Goal: Communication & Community: Answer question/provide support

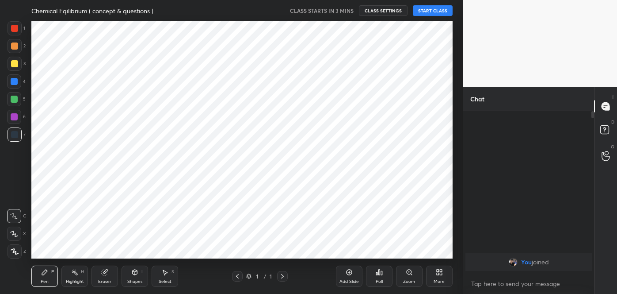
scroll to position [237, 428]
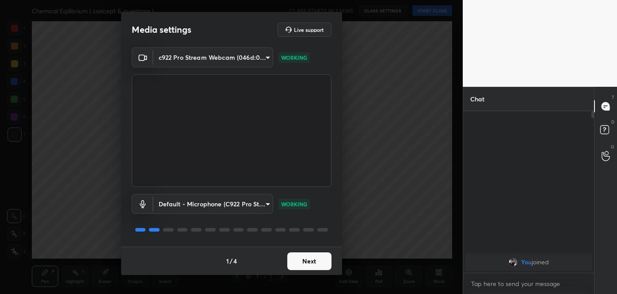
click at [310, 265] on button "Next" at bounding box center [309, 261] width 44 height 18
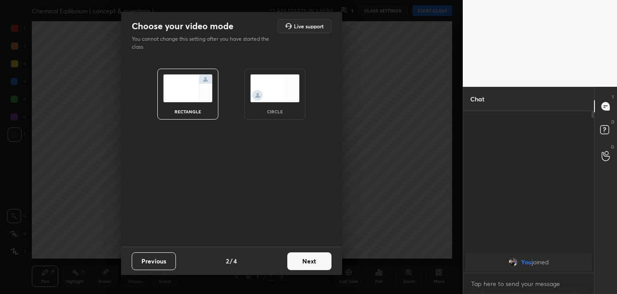
click at [310, 265] on button "Next" at bounding box center [309, 261] width 44 height 18
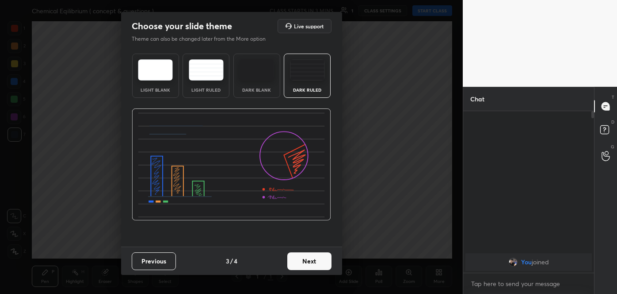
click at [310, 265] on button "Next" at bounding box center [309, 261] width 44 height 18
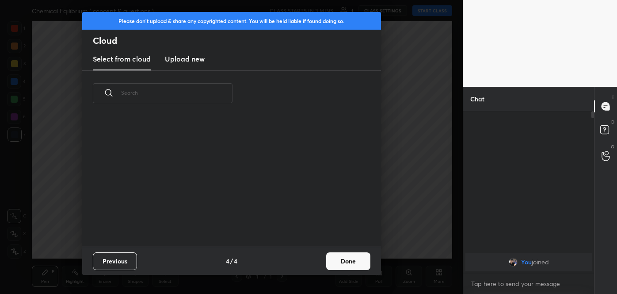
scroll to position [130, 284]
click at [336, 260] on button "Done" at bounding box center [348, 261] width 44 height 18
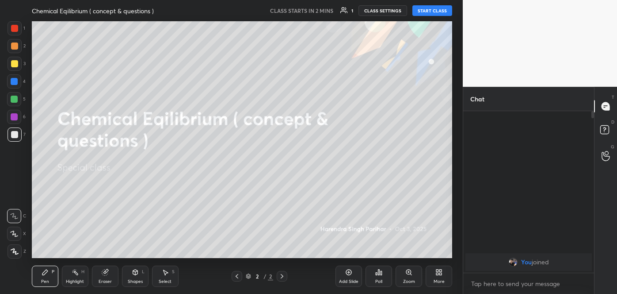
click at [434, 10] on button "START CLASS" at bounding box center [433, 10] width 40 height 11
click at [352, 12] on span "mute" at bounding box center [345, 11] width 12 height 6
click at [438, 275] on icon at bounding box center [439, 271] width 7 height 7
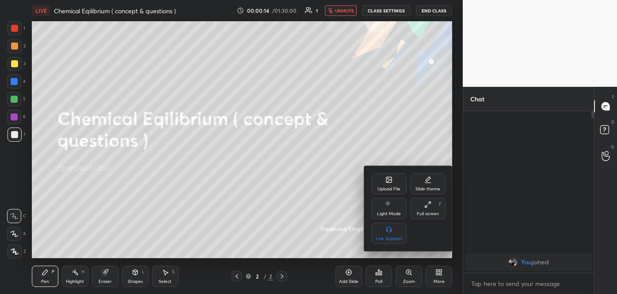
click at [394, 190] on div "Upload File" at bounding box center [389, 189] width 23 height 4
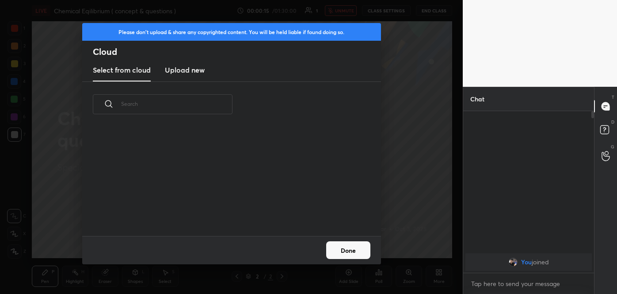
scroll to position [3, 4]
click at [193, 69] on h3 "Upload new" at bounding box center [185, 70] width 40 height 11
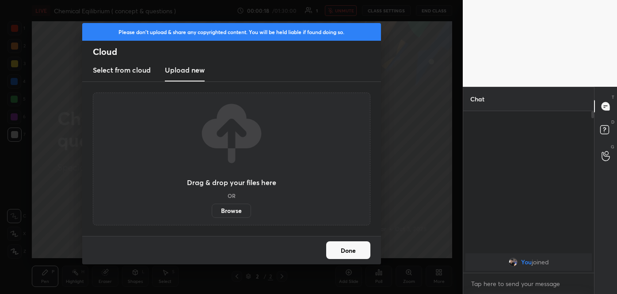
click at [227, 210] on label "Browse" at bounding box center [231, 210] width 39 height 14
click at [212, 210] on input "Browse" at bounding box center [212, 210] width 0 height 14
click at [351, 253] on button "Done" at bounding box center [348, 250] width 44 height 18
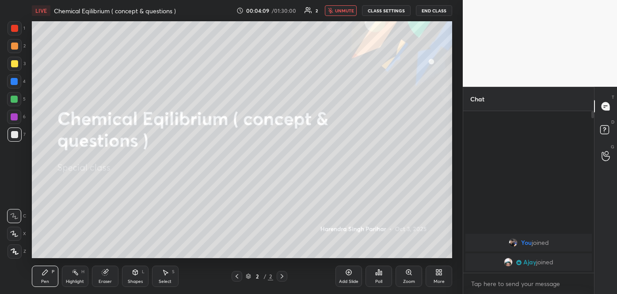
click at [345, 9] on span "unmute" at bounding box center [344, 11] width 19 height 6
click at [436, 274] on icon at bounding box center [439, 271] width 7 height 7
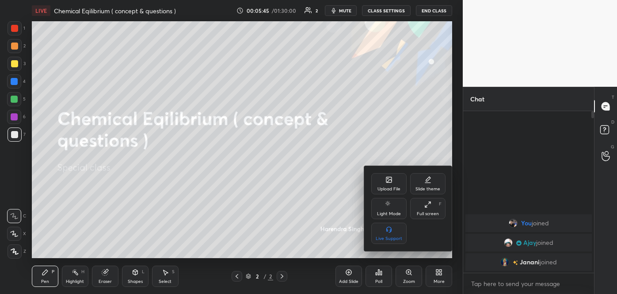
click at [388, 183] on div "Upload File" at bounding box center [389, 183] width 35 height 21
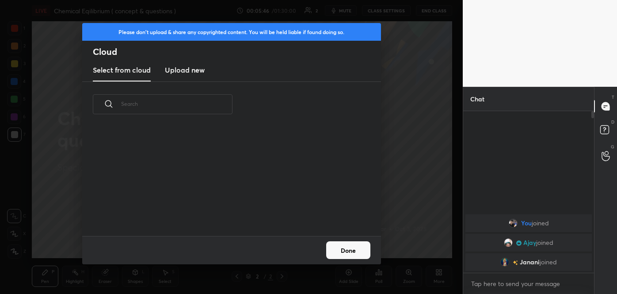
scroll to position [109, 284]
click at [193, 72] on h3 "Upload new" at bounding box center [185, 70] width 40 height 11
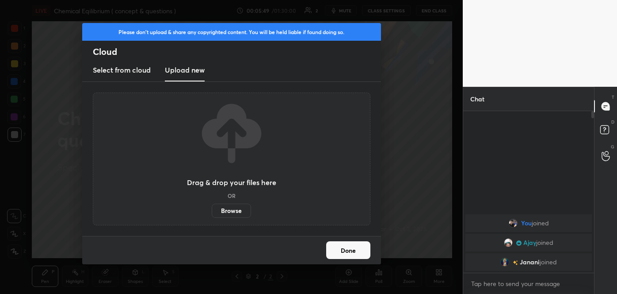
click at [225, 211] on label "Browse" at bounding box center [231, 210] width 39 height 14
click at [212, 211] on input "Browse" at bounding box center [212, 210] width 0 height 14
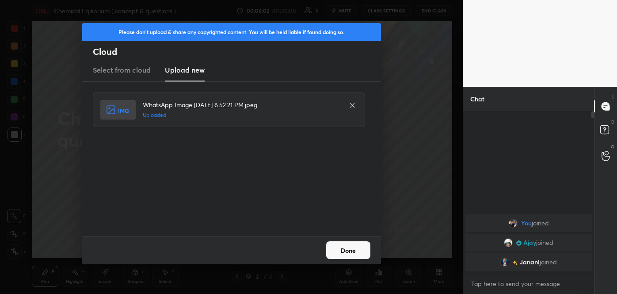
click at [349, 249] on button "Done" at bounding box center [348, 250] width 44 height 18
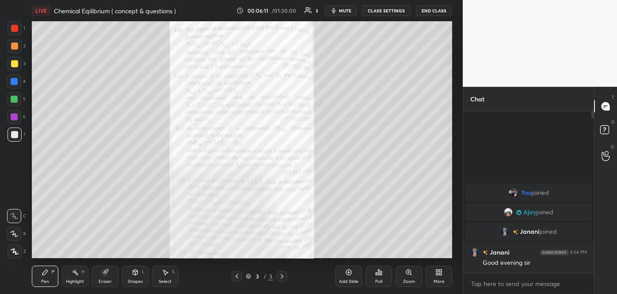
click at [439, 276] on div "LIVE Chemical Eqilibrium ( concept & questions ) 00:06:11 / 01:30:00 3 mute CLA…" at bounding box center [242, 147] width 428 height 294
click at [439, 276] on div "More" at bounding box center [439, 275] width 27 height 21
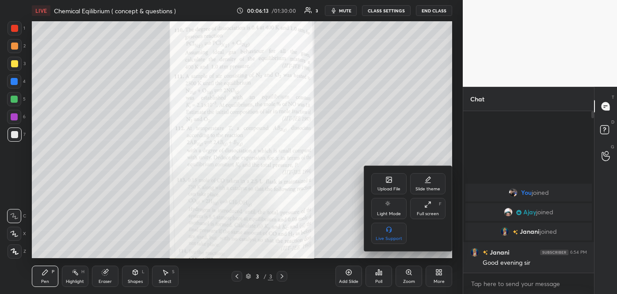
click at [393, 188] on div "Upload File" at bounding box center [389, 189] width 23 height 4
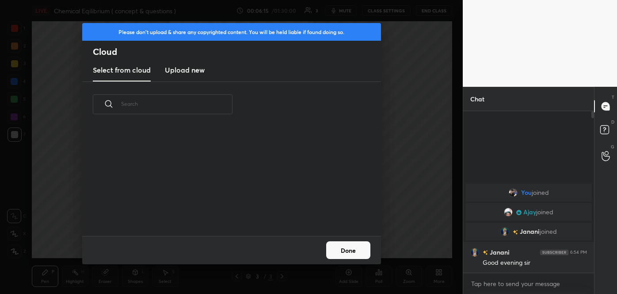
click at [204, 70] on h3 "Upload new" at bounding box center [185, 70] width 40 height 11
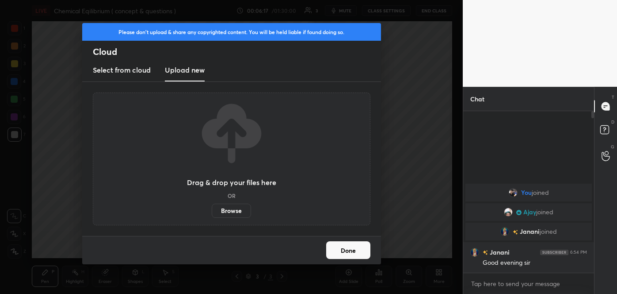
click at [231, 207] on label "Browse" at bounding box center [231, 210] width 39 height 14
click at [212, 207] on input "Browse" at bounding box center [212, 210] width 0 height 14
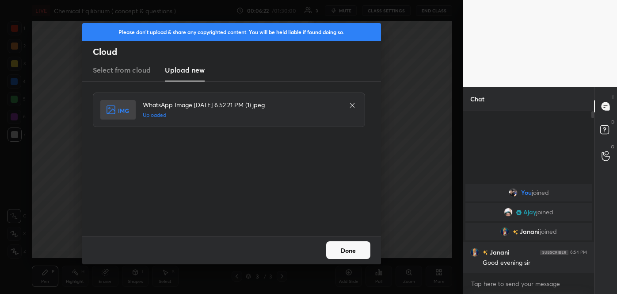
click at [351, 246] on button "Done" at bounding box center [348, 250] width 44 height 18
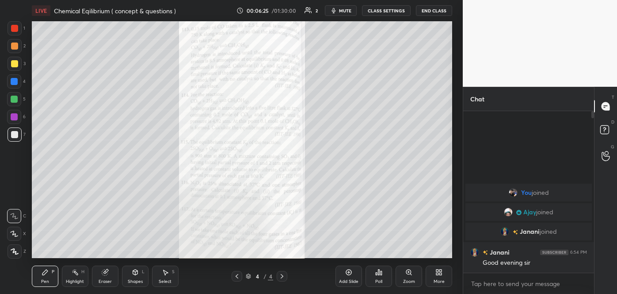
click at [440, 272] on icon at bounding box center [439, 271] width 7 height 7
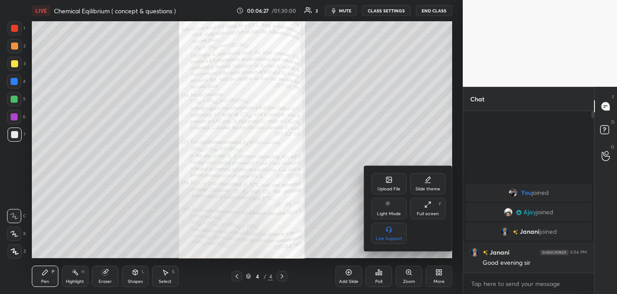
click at [394, 185] on div "Upload File" at bounding box center [389, 183] width 35 height 21
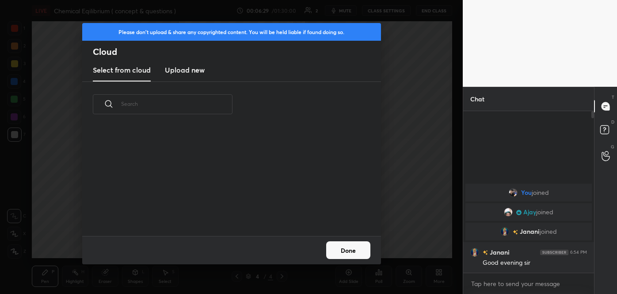
click at [192, 69] on h3 "Upload new" at bounding box center [185, 70] width 40 height 11
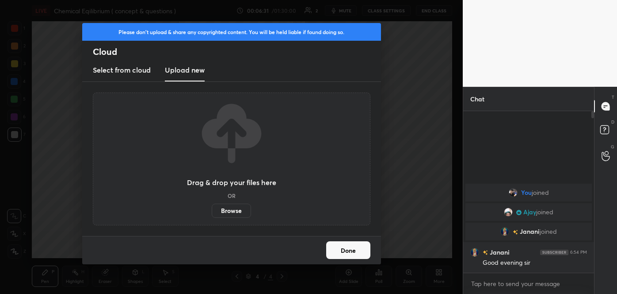
click at [232, 212] on label "Browse" at bounding box center [231, 210] width 39 height 14
click at [212, 212] on input "Browse" at bounding box center [212, 210] width 0 height 14
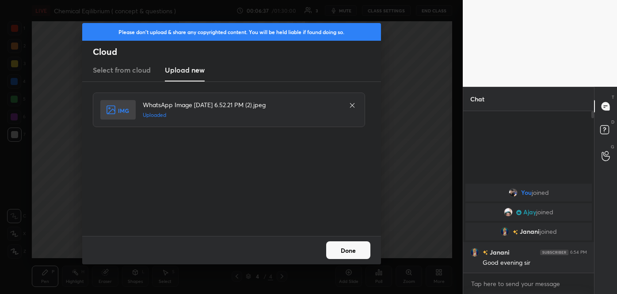
click at [341, 251] on button "Done" at bounding box center [348, 250] width 44 height 18
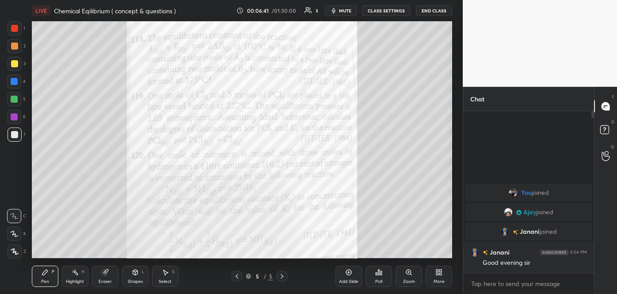
click at [443, 277] on div "More" at bounding box center [439, 275] width 27 height 21
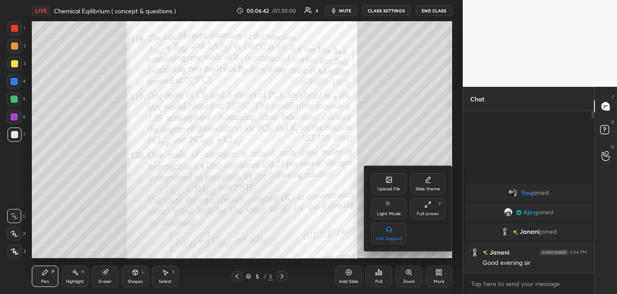
click at [389, 190] on div "Upload File" at bounding box center [389, 189] width 23 height 4
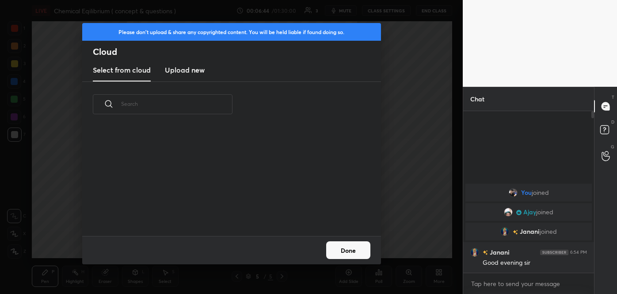
click at [171, 67] on h3 "Upload new" at bounding box center [185, 70] width 40 height 11
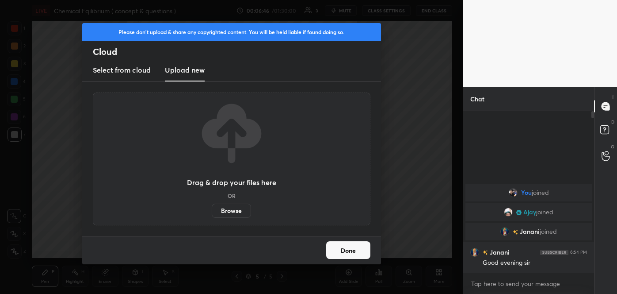
click at [228, 211] on label "Browse" at bounding box center [231, 210] width 39 height 14
click at [212, 211] on input "Browse" at bounding box center [212, 210] width 0 height 14
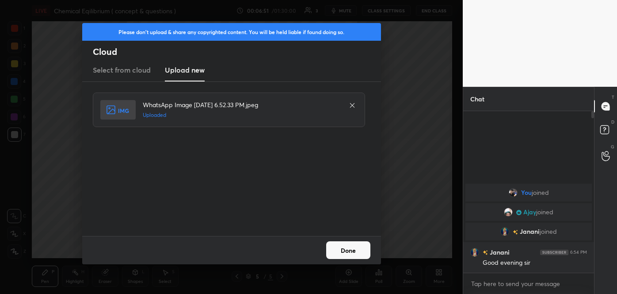
click at [358, 249] on button "Done" at bounding box center [348, 250] width 44 height 18
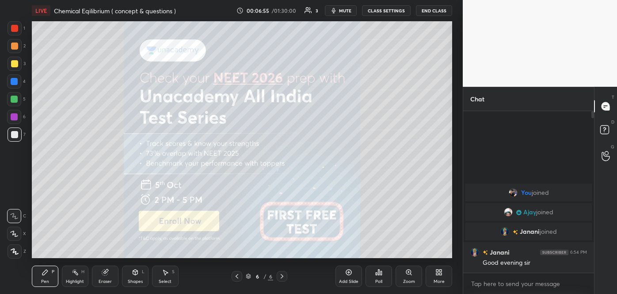
click at [238, 274] on icon at bounding box center [237, 275] width 7 height 7
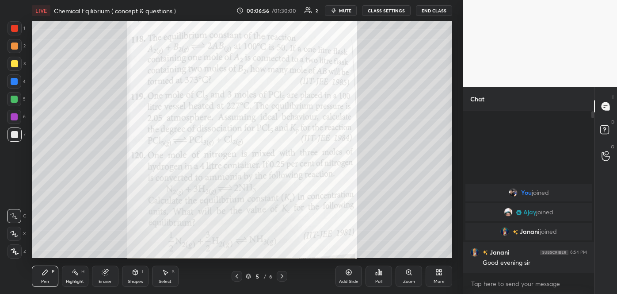
click at [238, 274] on icon at bounding box center [237, 275] width 7 height 7
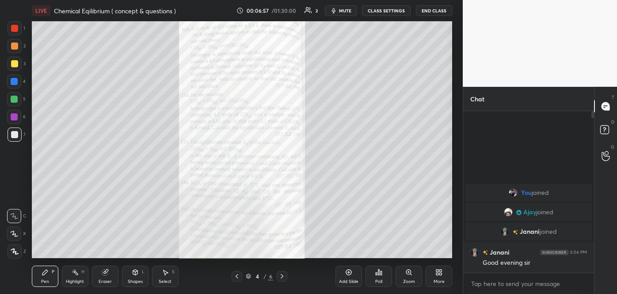
click at [238, 274] on icon at bounding box center [237, 275] width 7 height 7
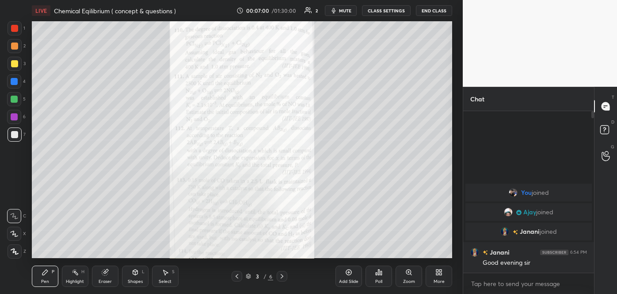
click at [407, 274] on icon at bounding box center [409, 271] width 7 height 7
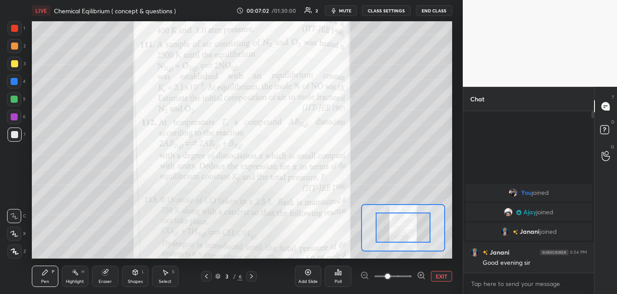
click at [421, 271] on icon at bounding box center [421, 275] width 9 height 9
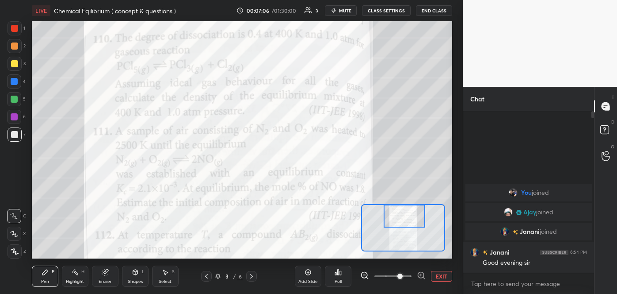
click at [410, 195] on div "Setting up your live class Poll for secs No correct answer Start poll" at bounding box center [242, 139] width 421 height 237
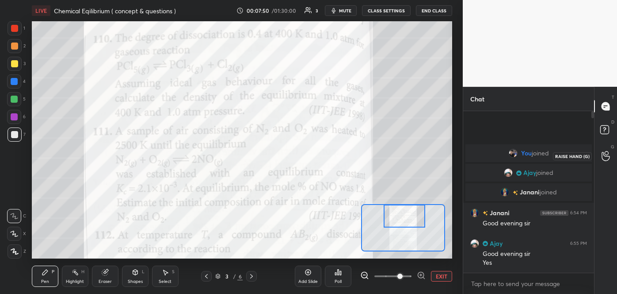
click at [605, 159] on icon at bounding box center [606, 156] width 8 height 10
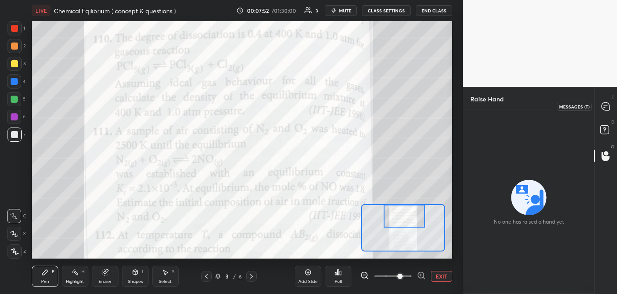
click at [605, 111] on div at bounding box center [607, 106] width 18 height 16
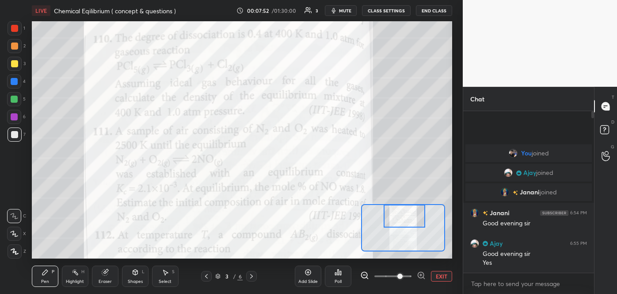
scroll to position [159, 128]
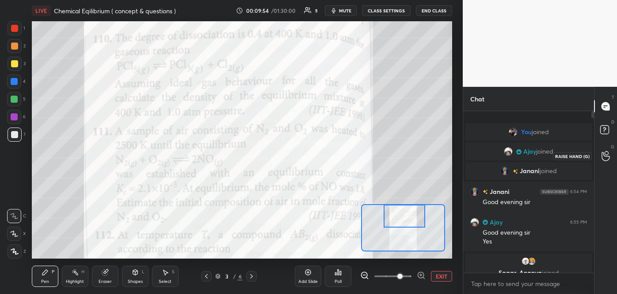
click at [606, 161] on div at bounding box center [607, 156] width 18 height 16
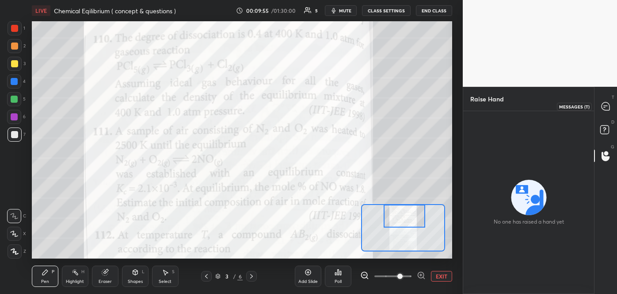
click at [606, 109] on icon at bounding box center [606, 106] width 8 height 8
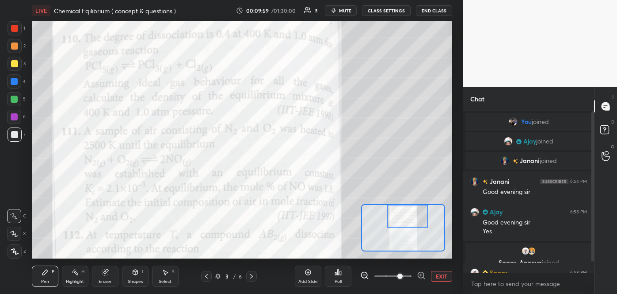
click at [421, 222] on div at bounding box center [407, 215] width 41 height 23
click at [606, 155] on icon at bounding box center [606, 156] width 8 height 10
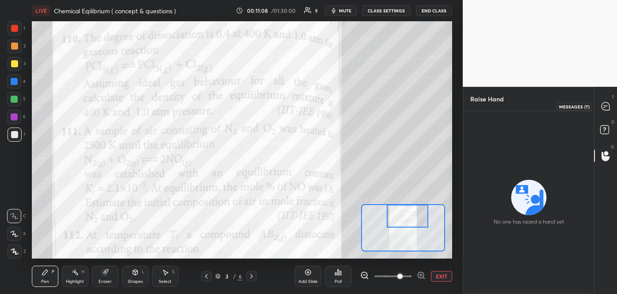
click at [606, 107] on icon at bounding box center [606, 106] width 8 height 8
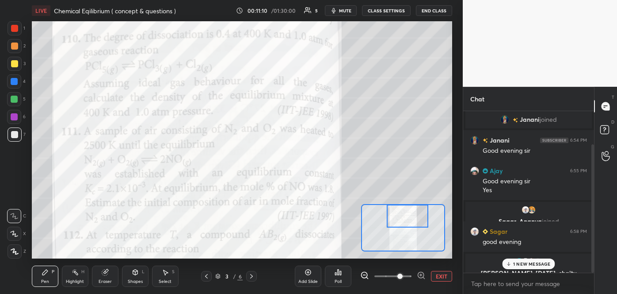
click at [532, 267] on div "1 NEW MESSAGE" at bounding box center [528, 263] width 53 height 11
click at [15, 131] on div at bounding box center [14, 134] width 7 height 7
click at [345, 10] on span "mute" at bounding box center [345, 11] width 12 height 6
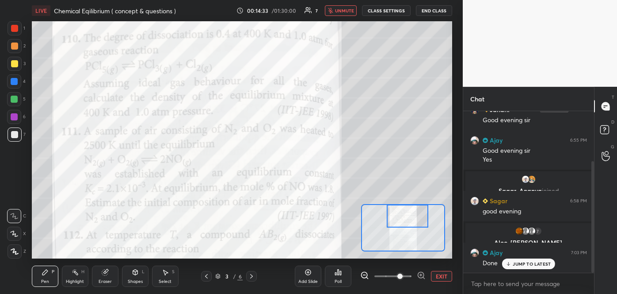
scroll to position [93, 0]
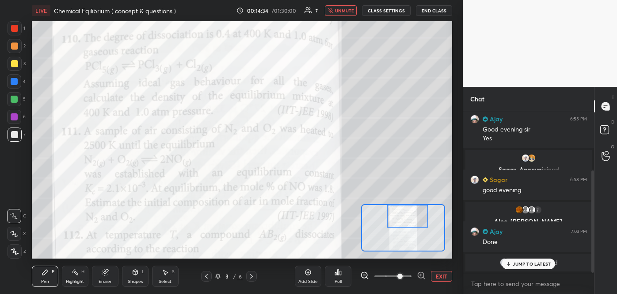
click at [348, 12] on span "unmute" at bounding box center [344, 11] width 19 height 6
click at [605, 154] on icon at bounding box center [606, 156] width 8 height 10
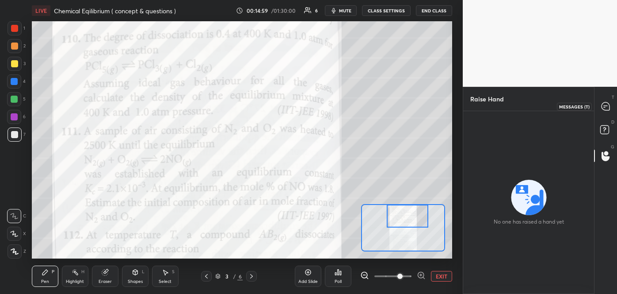
click at [603, 108] on icon at bounding box center [606, 106] width 8 height 8
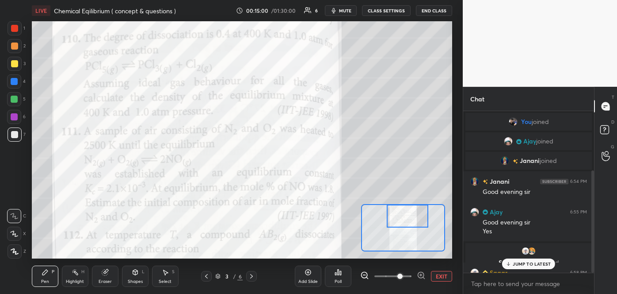
scroll to position [159, 128]
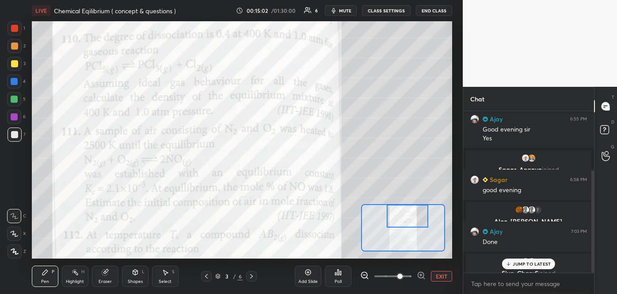
click at [531, 262] on p "JUMP TO LATEST" at bounding box center [532, 263] width 38 height 5
click at [436, 275] on button "EXIT" at bounding box center [441, 276] width 21 height 11
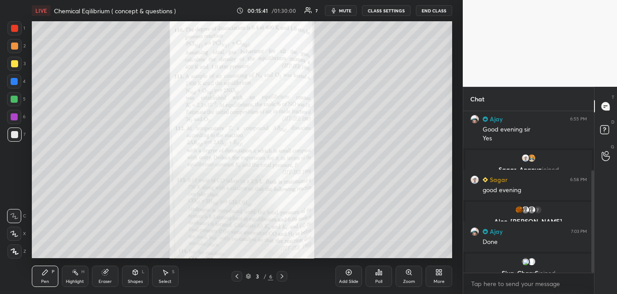
click at [381, 277] on div "Poll" at bounding box center [379, 275] width 27 height 21
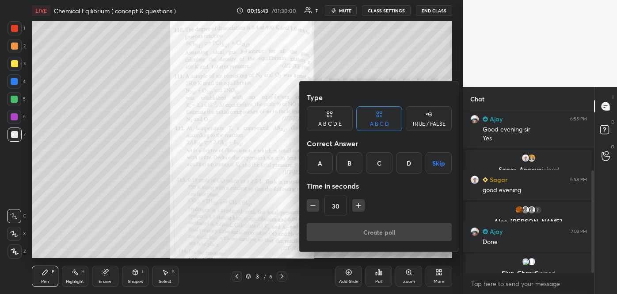
click at [379, 163] on div "C" at bounding box center [379, 162] width 26 height 21
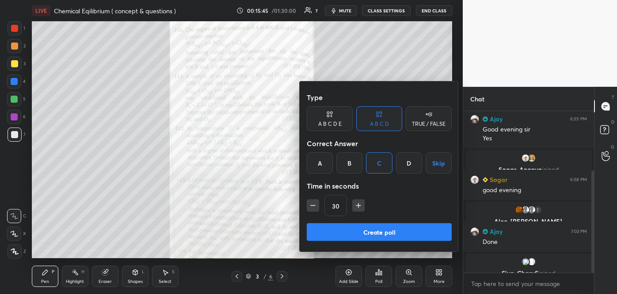
click at [379, 225] on button "Create poll" at bounding box center [379, 232] width 145 height 18
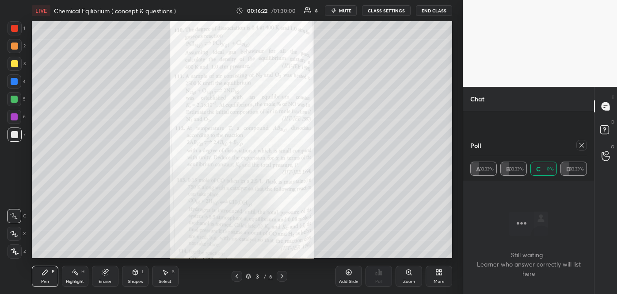
scroll to position [185, 0]
click at [585, 143] on icon at bounding box center [582, 145] width 7 height 7
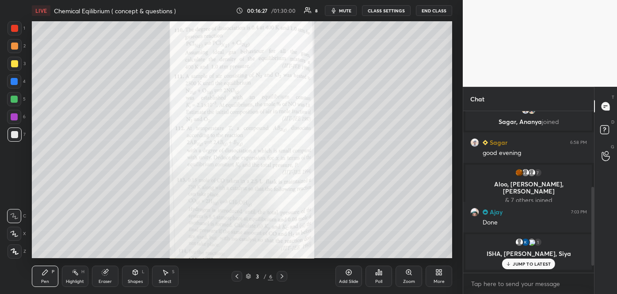
scroll to position [139, 0]
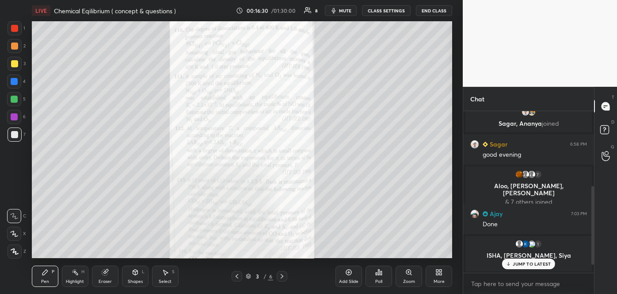
click at [381, 277] on div "Poll" at bounding box center [379, 275] width 27 height 21
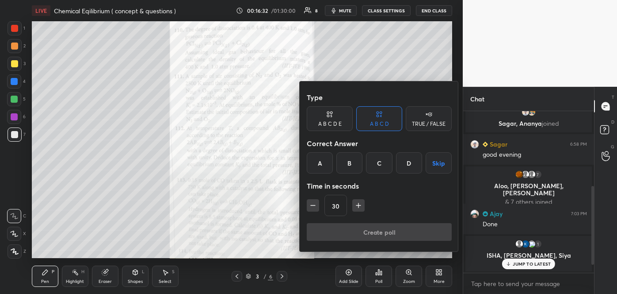
click at [408, 161] on div "D" at bounding box center [409, 162] width 26 height 21
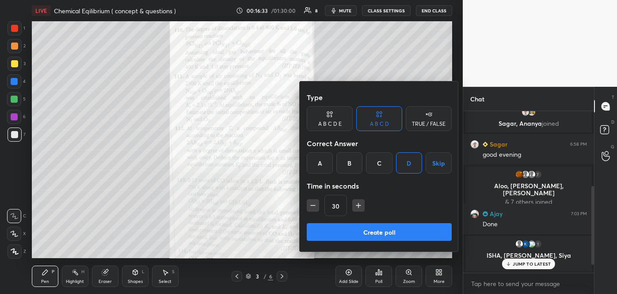
click at [384, 228] on button "Create poll" at bounding box center [379, 232] width 145 height 18
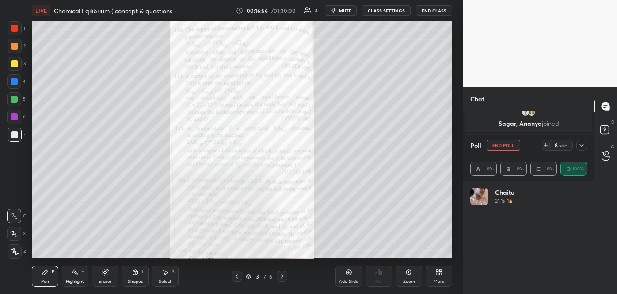
scroll to position [103, 114]
click at [582, 145] on icon at bounding box center [582, 145] width 4 height 4
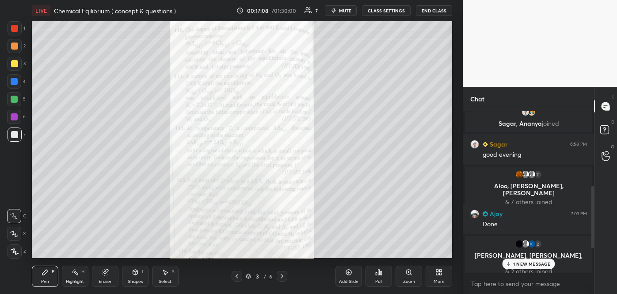
scroll to position [0, 0]
click at [410, 272] on icon at bounding box center [408, 271] width 5 height 5
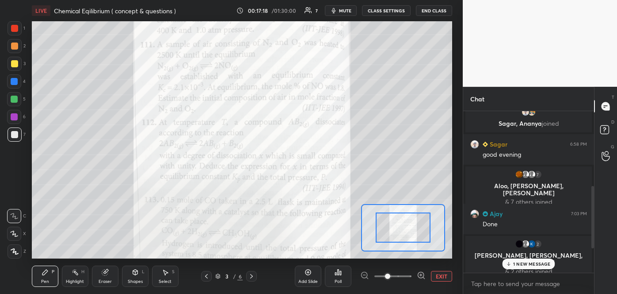
click at [419, 274] on icon at bounding box center [421, 275] width 9 height 9
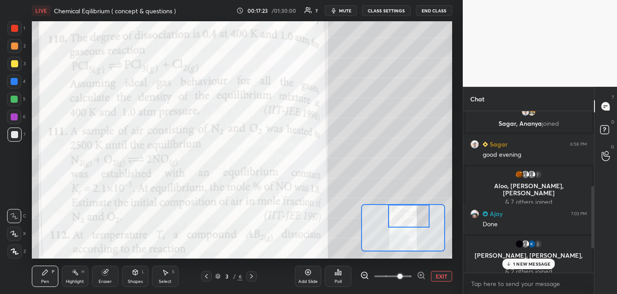
click at [425, 196] on div "Setting up your live class Poll for secs No correct answer Start poll" at bounding box center [242, 139] width 421 height 237
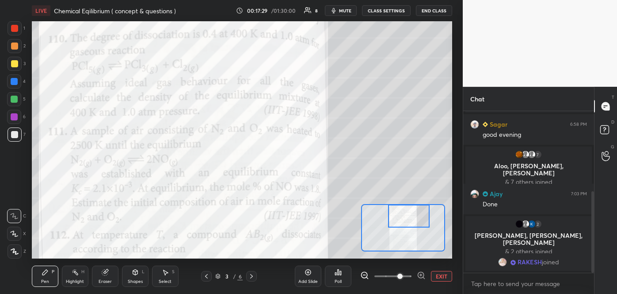
click at [12, 45] on div at bounding box center [14, 45] width 7 height 7
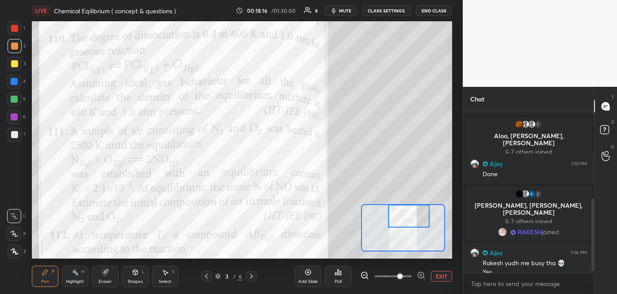
scroll to position [198, 0]
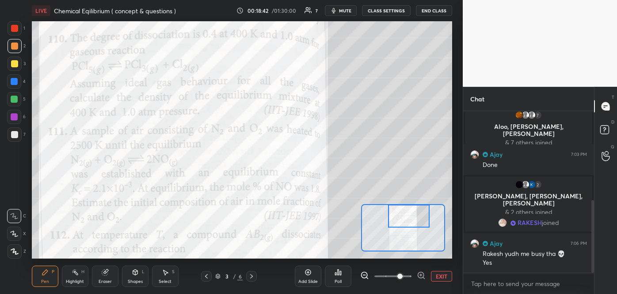
click at [434, 276] on button "EXIT" at bounding box center [441, 276] width 21 height 11
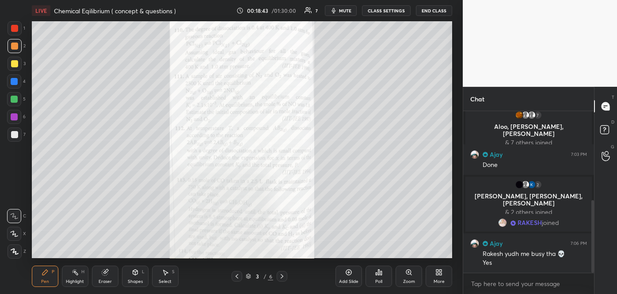
click at [351, 273] on icon at bounding box center [349, 272] width 6 height 6
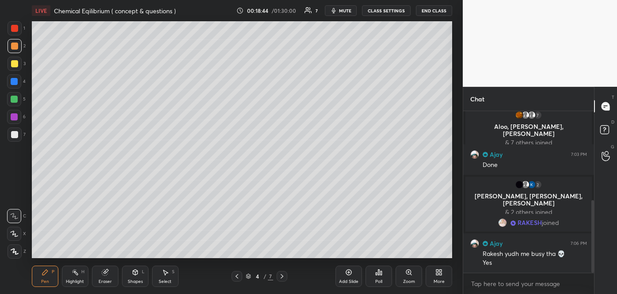
click at [12, 134] on div at bounding box center [14, 134] width 7 height 7
click at [16, 230] on icon at bounding box center [14, 233] width 8 height 6
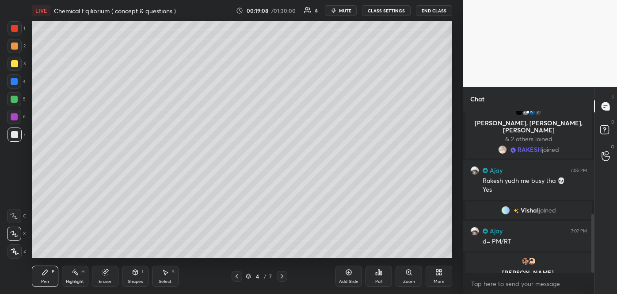
scroll to position [282, 0]
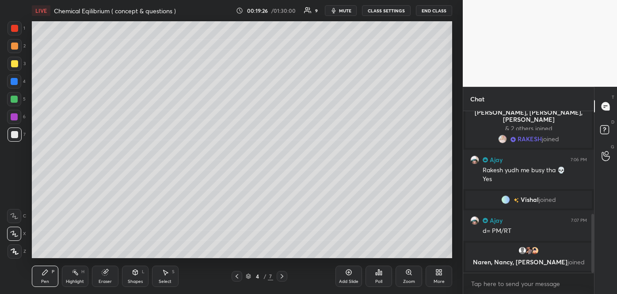
click at [11, 65] on div at bounding box center [14, 63] width 7 height 7
click at [13, 46] on div at bounding box center [14, 45] width 7 height 7
click at [15, 65] on div at bounding box center [14, 63] width 7 height 7
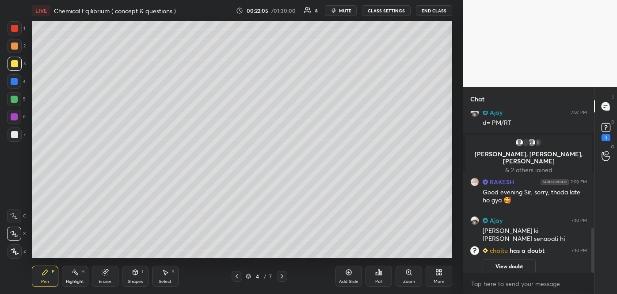
scroll to position [423, 0]
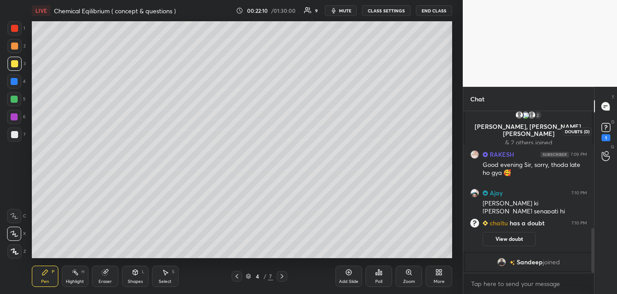
click at [608, 127] on rect at bounding box center [606, 127] width 8 height 8
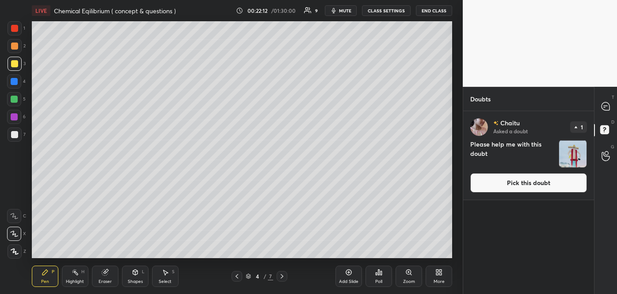
click at [535, 181] on button "Pick this doubt" at bounding box center [529, 182] width 117 height 19
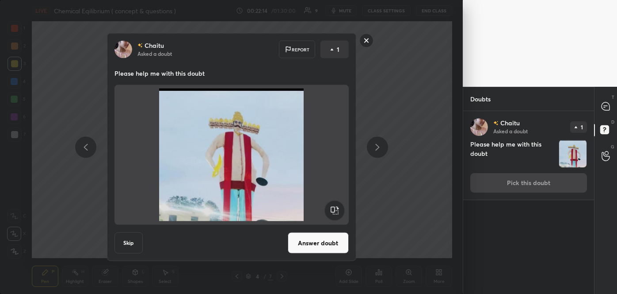
click at [337, 244] on button "Answer doubt" at bounding box center [318, 242] width 61 height 21
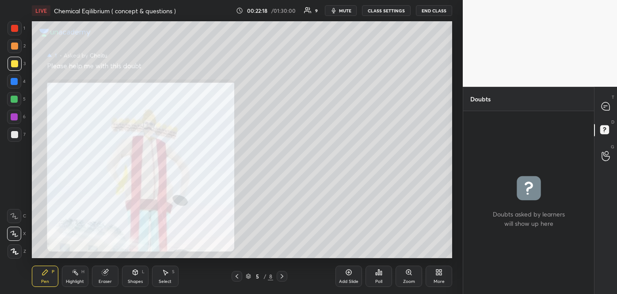
click at [410, 279] on div "Zoom" at bounding box center [409, 281] width 12 height 4
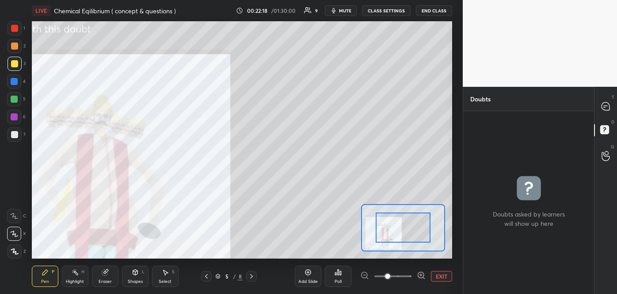
click at [410, 278] on span at bounding box center [393, 275] width 37 height 13
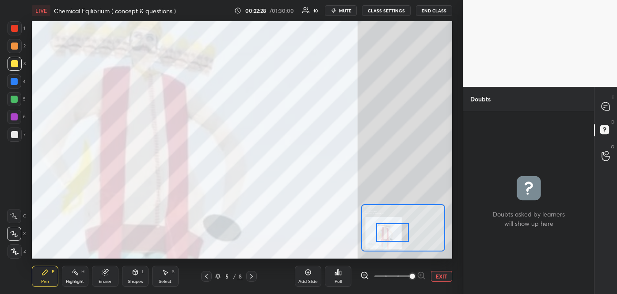
drag, startPoint x: 411, startPoint y: 231, endPoint x: 400, endPoint y: 237, distance: 11.9
click at [400, 237] on div at bounding box center [392, 232] width 33 height 18
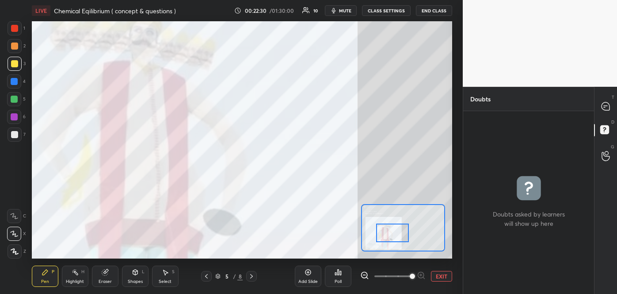
click at [209, 277] on icon at bounding box center [206, 275] width 7 height 7
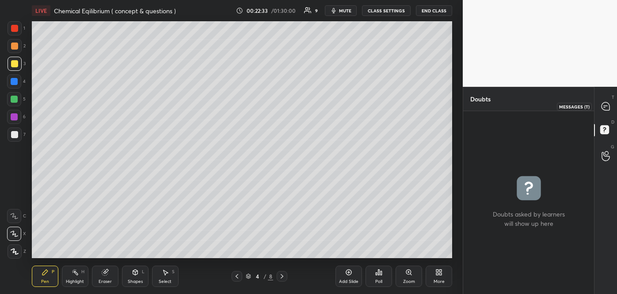
click at [607, 102] on icon at bounding box center [606, 106] width 9 height 9
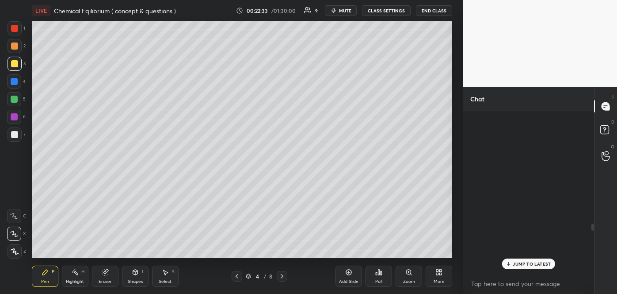
scroll to position [159, 128]
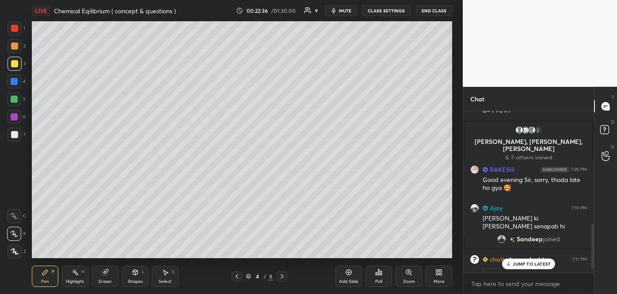
click at [526, 261] on p "JUMP TO LATEST" at bounding box center [532, 263] width 38 height 5
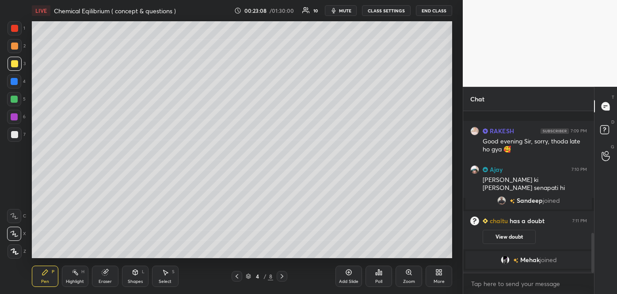
scroll to position [490, 0]
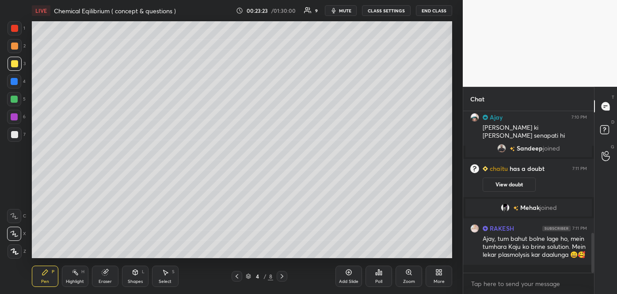
click at [16, 46] on div at bounding box center [14, 45] width 7 height 7
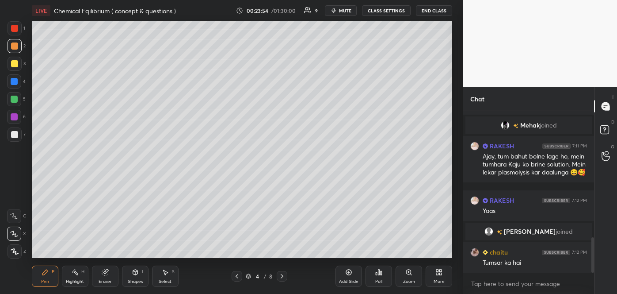
scroll to position [577, 0]
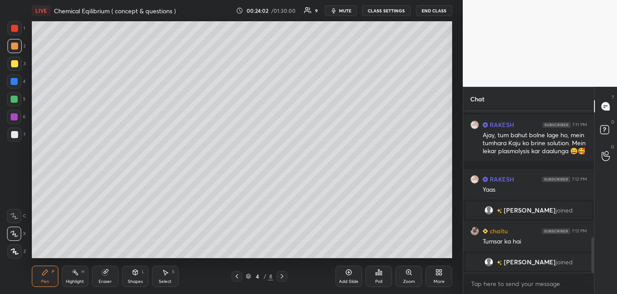
click at [13, 116] on div at bounding box center [14, 116] width 7 height 7
click at [136, 281] on div "Shapes" at bounding box center [135, 281] width 15 height 4
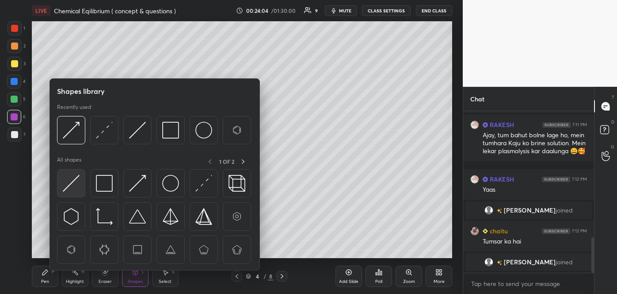
click at [79, 173] on div at bounding box center [71, 183] width 28 height 28
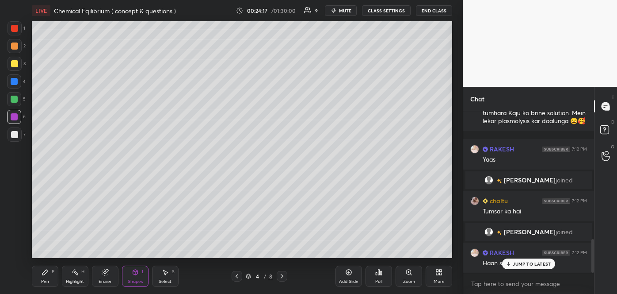
scroll to position [610, 0]
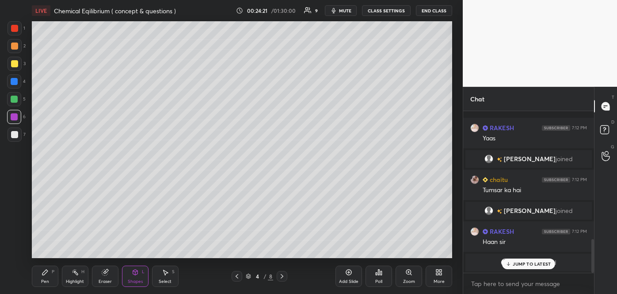
click at [350, 277] on div "Add Slide" at bounding box center [349, 275] width 27 height 21
click at [18, 134] on div at bounding box center [14, 134] width 7 height 7
click at [50, 280] on div "Pen P" at bounding box center [45, 275] width 27 height 21
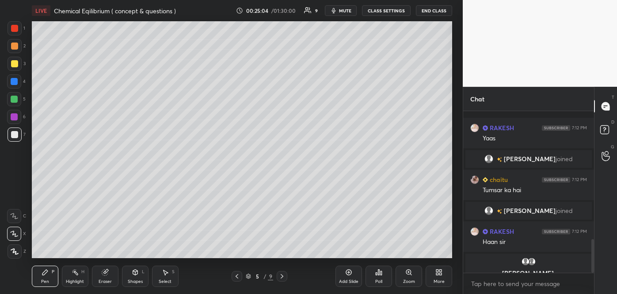
click at [13, 65] on div at bounding box center [14, 63] width 7 height 7
click at [237, 275] on icon at bounding box center [237, 276] width 3 height 4
click at [236, 276] on icon at bounding box center [237, 276] width 3 height 4
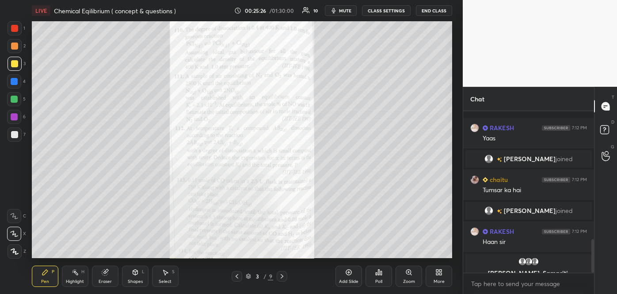
click at [410, 279] on div "Zoom" at bounding box center [409, 281] width 12 height 4
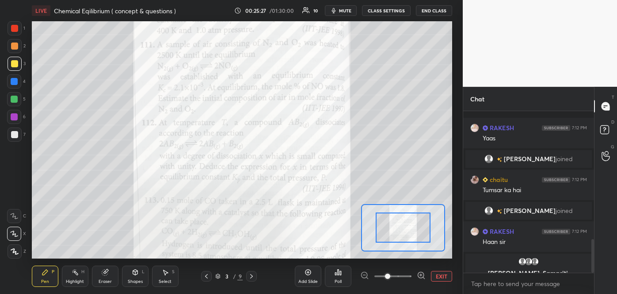
click at [421, 274] on icon at bounding box center [421, 275] width 0 height 2
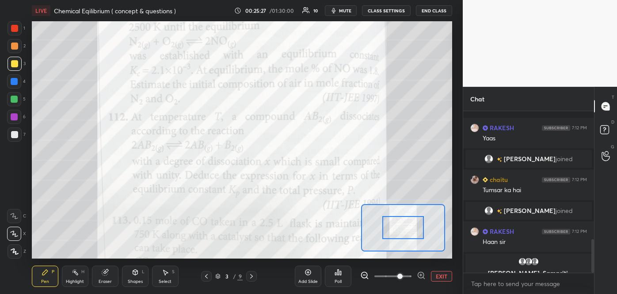
click at [421, 274] on icon at bounding box center [421, 275] width 9 height 9
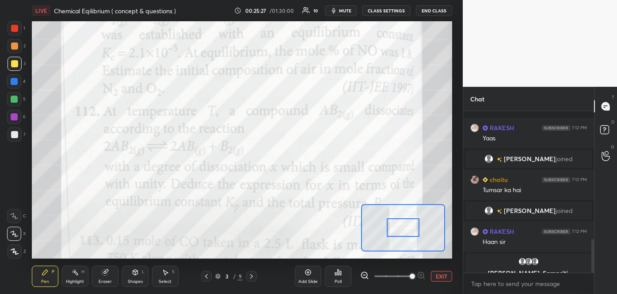
scroll to position [599, 0]
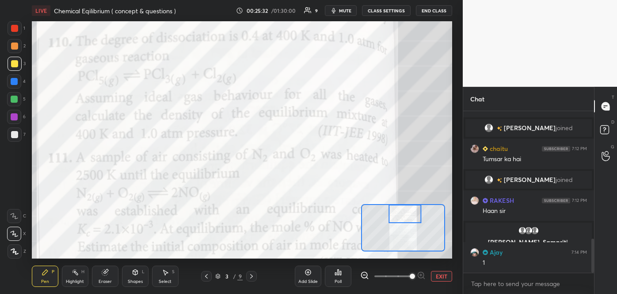
click at [250, 274] on icon at bounding box center [251, 275] width 7 height 7
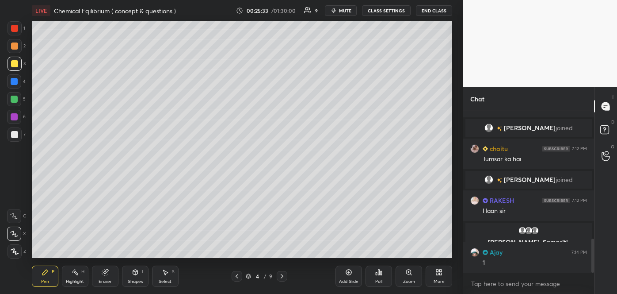
click at [283, 272] on icon at bounding box center [282, 275] width 7 height 7
click at [234, 276] on icon at bounding box center [237, 275] width 7 height 7
click at [282, 276] on icon at bounding box center [282, 275] width 7 height 7
click at [15, 131] on div at bounding box center [14, 134] width 7 height 7
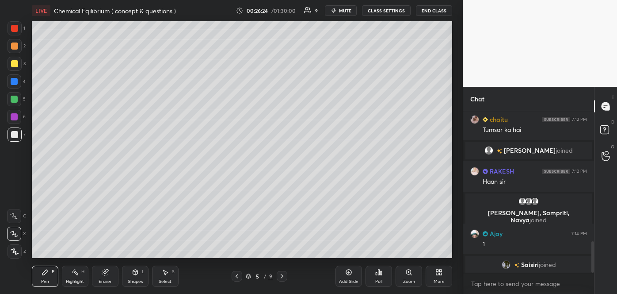
scroll to position [664, 0]
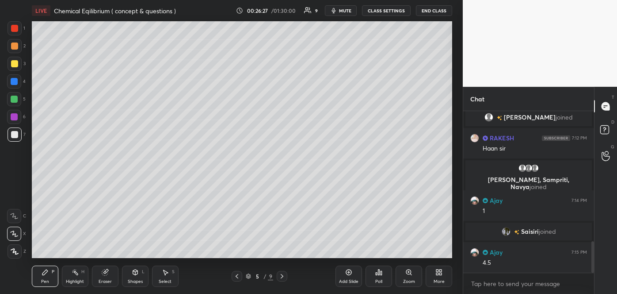
click at [14, 61] on div at bounding box center [14, 63] width 7 height 7
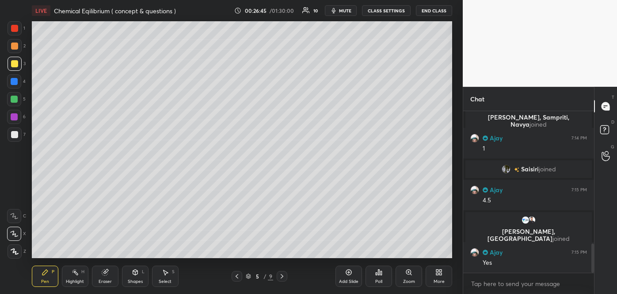
scroll to position [757, 0]
click at [238, 274] on icon at bounding box center [237, 276] width 3 height 4
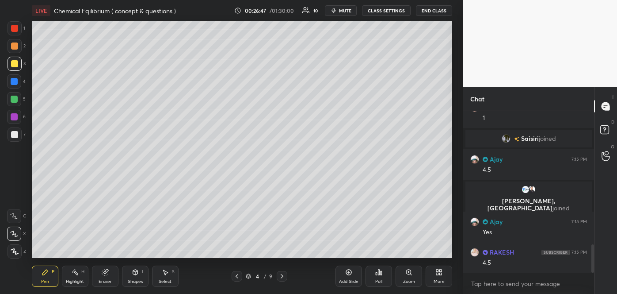
click at [241, 275] on div at bounding box center [237, 276] width 11 height 11
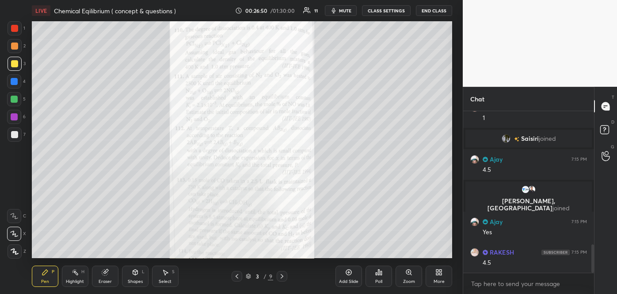
click at [406, 275] on icon at bounding box center [409, 271] width 7 height 7
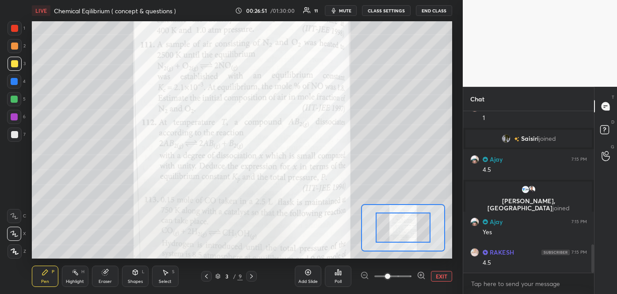
click at [418, 274] on icon at bounding box center [421, 275] width 9 height 9
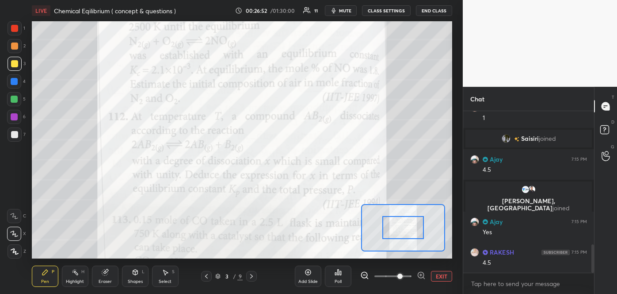
click at [418, 274] on icon at bounding box center [421, 275] width 9 height 9
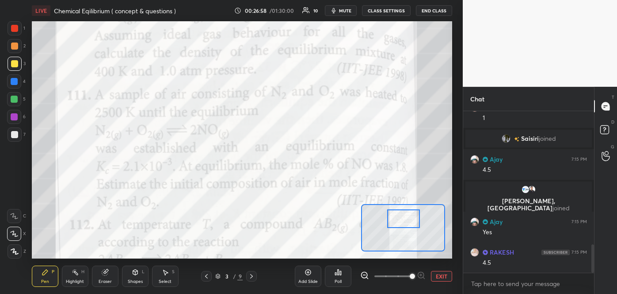
drag, startPoint x: 401, startPoint y: 228, endPoint x: 401, endPoint y: 220, distance: 8.4
click at [401, 220] on div at bounding box center [403, 218] width 33 height 18
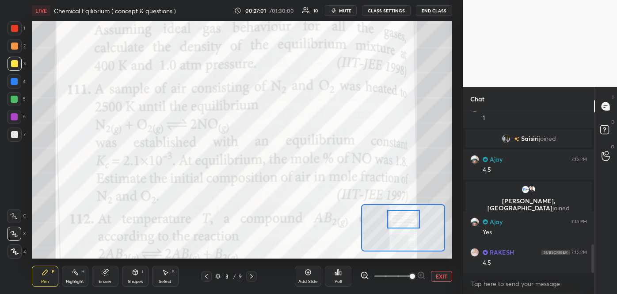
click at [13, 46] on div at bounding box center [14, 45] width 7 height 7
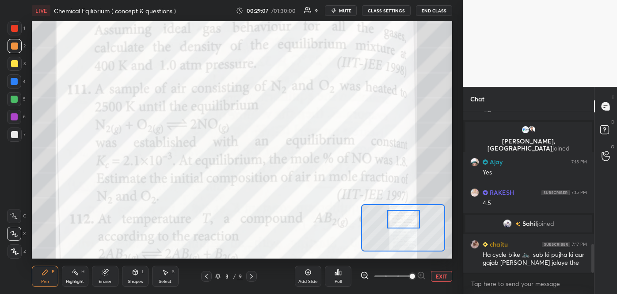
scroll to position [750, 0]
click at [367, 274] on icon at bounding box center [364, 275] width 9 height 9
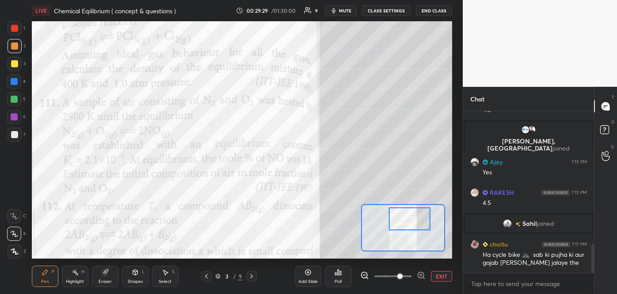
click at [17, 229] on div at bounding box center [14, 233] width 14 height 14
click at [15, 65] on div at bounding box center [14, 63] width 7 height 7
click at [13, 213] on icon at bounding box center [14, 216] width 8 height 6
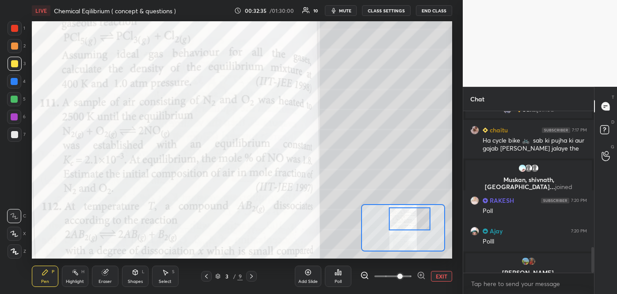
scroll to position [860, 0]
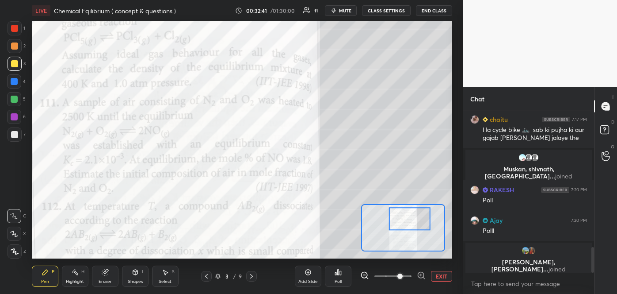
click at [339, 279] on div "Poll" at bounding box center [338, 281] width 7 height 4
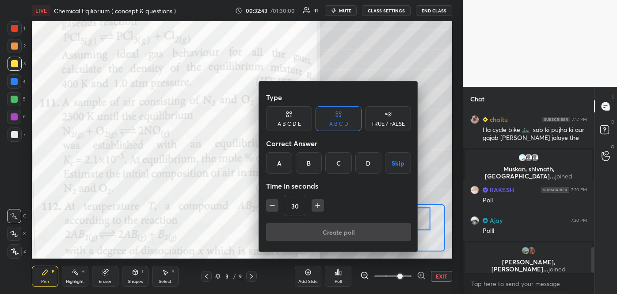
click at [345, 167] on div "C" at bounding box center [339, 162] width 26 height 21
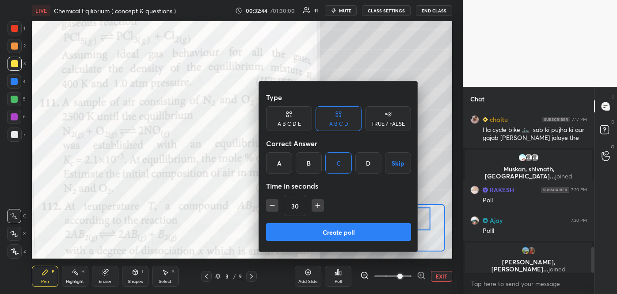
click at [345, 230] on button "Create poll" at bounding box center [338, 232] width 145 height 18
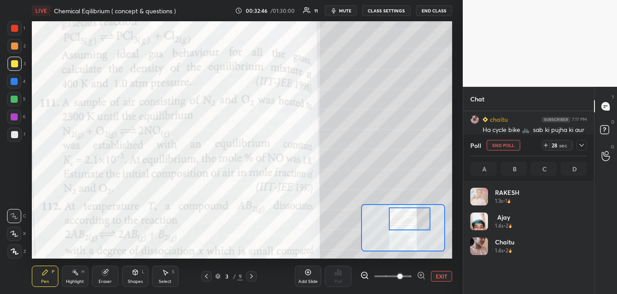
scroll to position [103, 114]
click at [581, 149] on div at bounding box center [582, 145] width 11 height 11
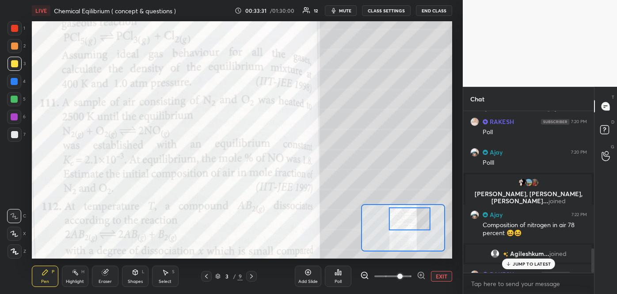
scroll to position [902, 0]
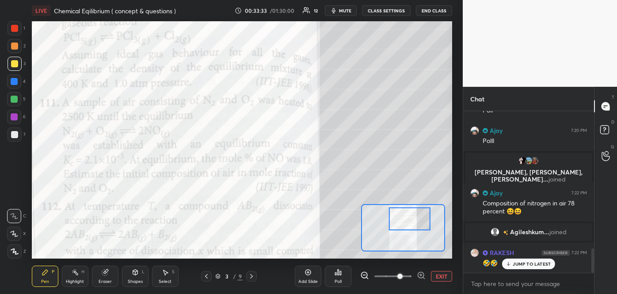
click at [13, 95] on div at bounding box center [14, 99] width 14 height 14
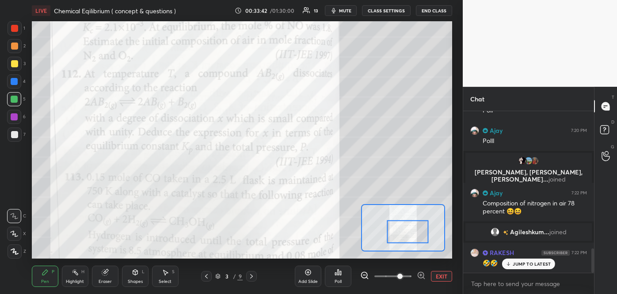
click at [13, 47] on div at bounding box center [14, 45] width 7 height 7
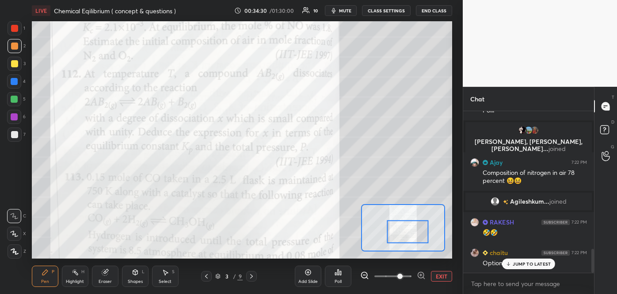
click at [105, 275] on icon at bounding box center [105, 272] width 6 height 6
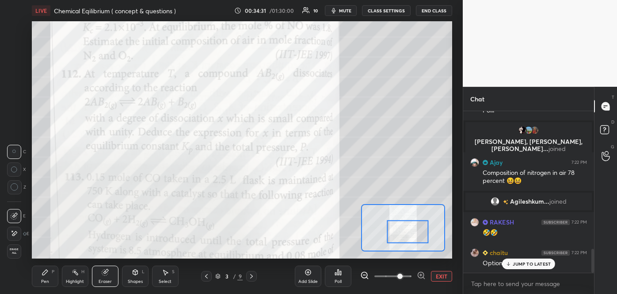
click at [106, 270] on icon at bounding box center [105, 271] width 5 height 4
click at [104, 270] on icon at bounding box center [105, 272] width 6 height 6
click at [47, 275] on icon at bounding box center [45, 271] width 7 height 7
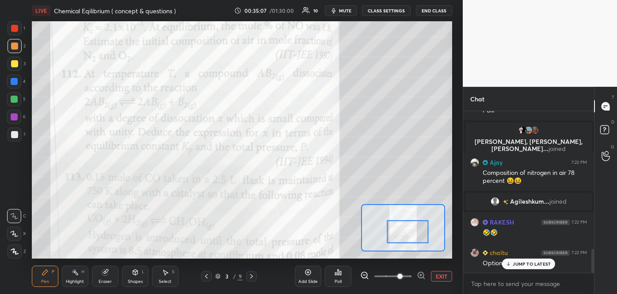
click at [15, 133] on div at bounding box center [14, 134] width 7 height 7
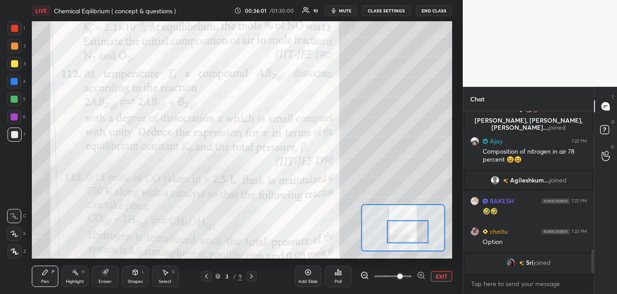
scroll to position [965, 0]
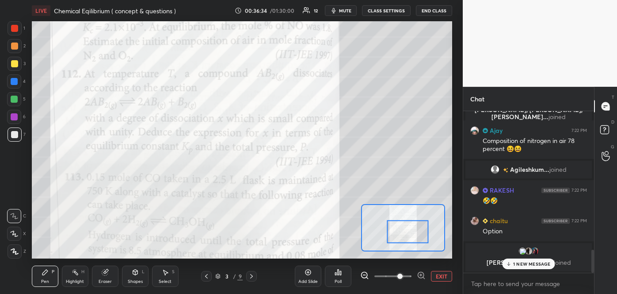
click at [442, 277] on button "EXIT" at bounding box center [441, 276] width 21 height 11
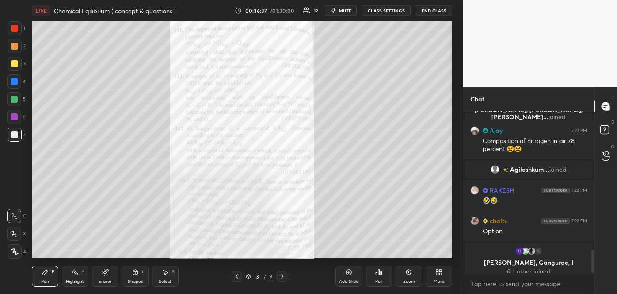
click at [375, 279] on div "Poll" at bounding box center [379, 275] width 27 height 21
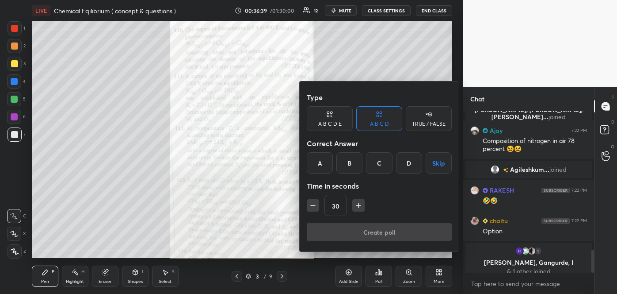
click at [378, 163] on div "C" at bounding box center [379, 162] width 26 height 21
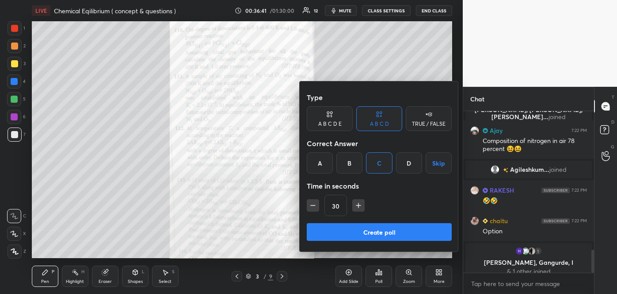
click at [360, 233] on button "Create poll" at bounding box center [379, 232] width 145 height 18
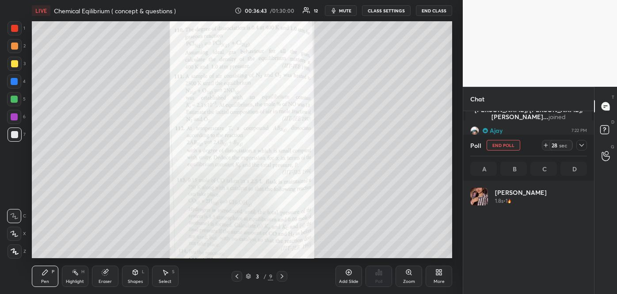
scroll to position [103, 114]
click at [581, 144] on icon at bounding box center [582, 145] width 7 height 7
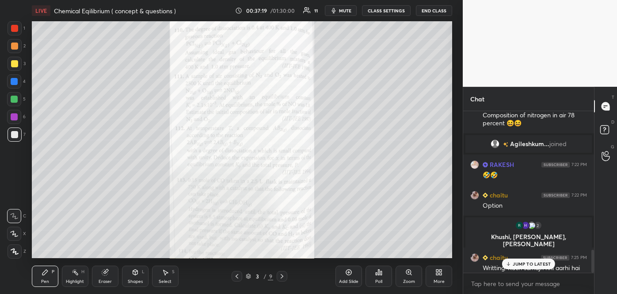
scroll to position [969, 0]
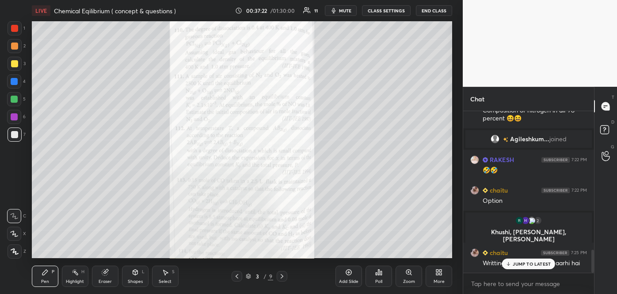
click at [406, 272] on icon at bounding box center [409, 271] width 7 height 7
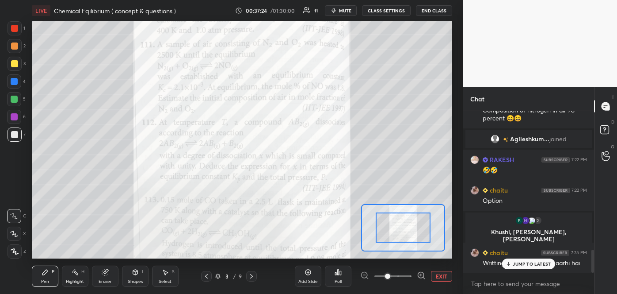
click at [419, 272] on icon at bounding box center [421, 275] width 6 height 6
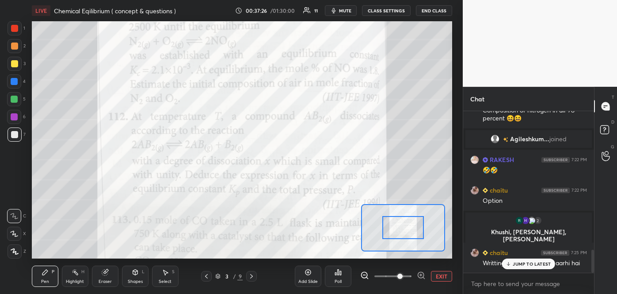
click at [519, 265] on p "JUMP TO LATEST" at bounding box center [532, 263] width 38 height 5
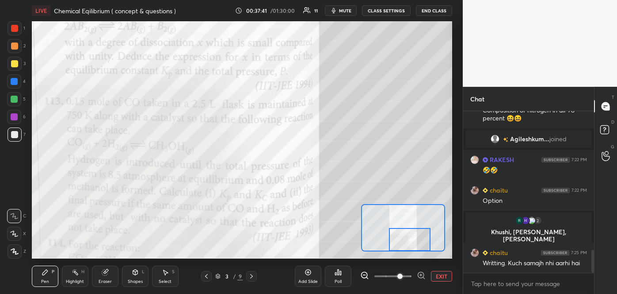
drag, startPoint x: 406, startPoint y: 231, endPoint x: 413, endPoint y: 250, distance: 20.1
click at [413, 250] on div at bounding box center [409, 239] width 41 height 23
click at [111, 280] on div "Eraser" at bounding box center [105, 281] width 13 height 4
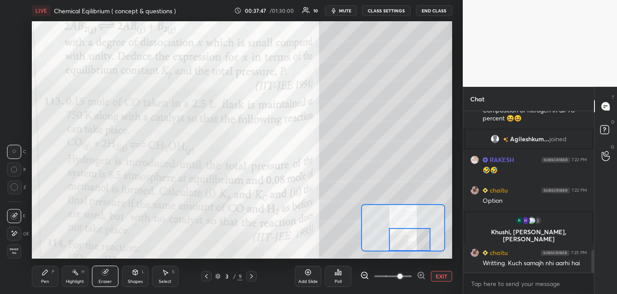
scroll to position [1000, 0]
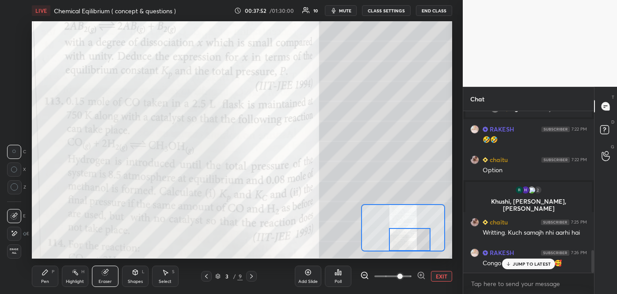
click at [44, 273] on icon at bounding box center [44, 271] width 5 height 5
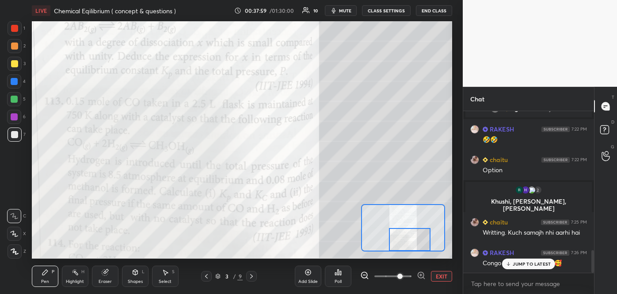
click at [345, 9] on span "mute" at bounding box center [345, 11] width 12 height 6
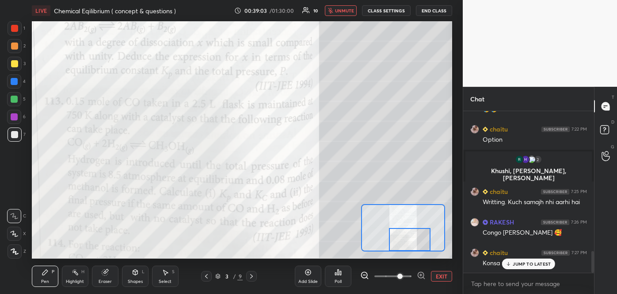
scroll to position [1052, 0]
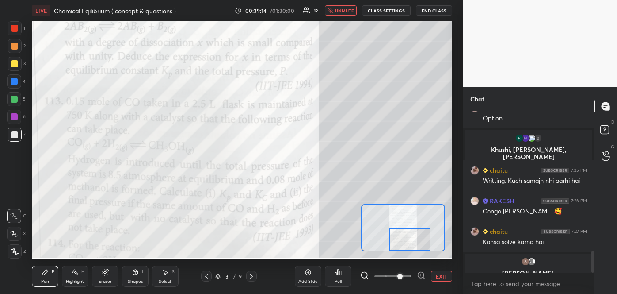
click at [336, 11] on button "unmute" at bounding box center [341, 10] width 32 height 11
click at [11, 48] on div at bounding box center [14, 45] width 7 height 7
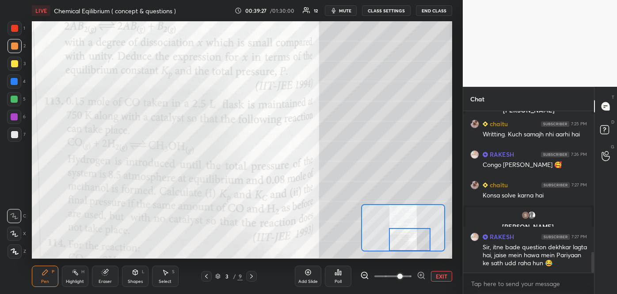
click at [14, 81] on div at bounding box center [14, 81] width 7 height 7
click at [343, 12] on span "mute" at bounding box center [345, 11] width 12 height 6
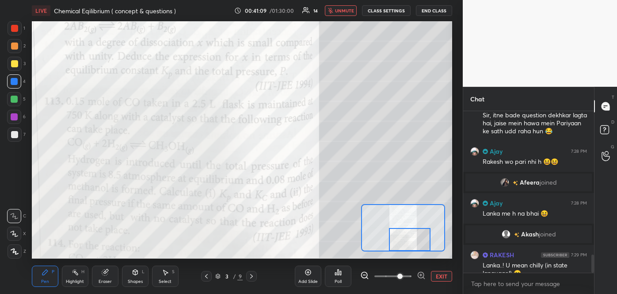
scroll to position [1272, 0]
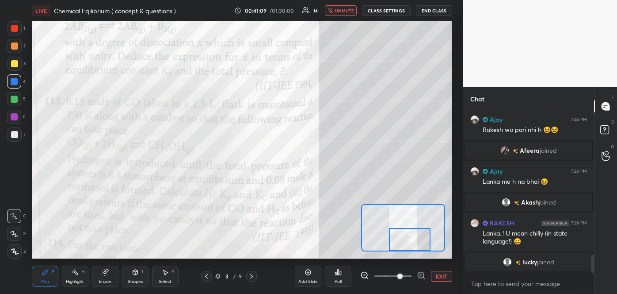
click at [341, 11] on span "unmute" at bounding box center [344, 11] width 19 height 6
click at [16, 132] on div at bounding box center [14, 134] width 7 height 7
click at [347, 12] on span "mute" at bounding box center [345, 11] width 12 height 6
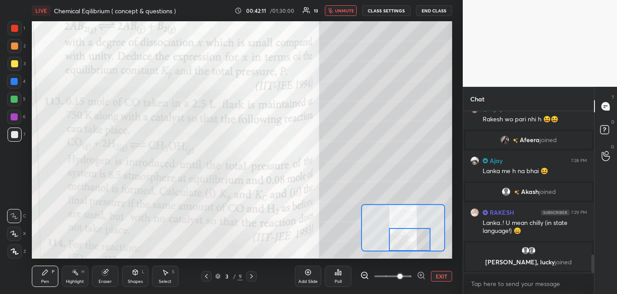
click at [341, 12] on span "unmute" at bounding box center [344, 11] width 19 height 6
click at [347, 12] on span "mute" at bounding box center [345, 11] width 12 height 6
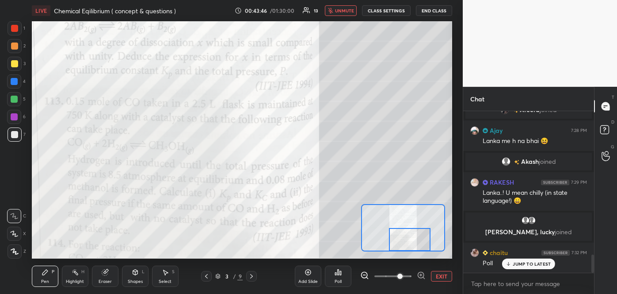
scroll to position [1274, 0]
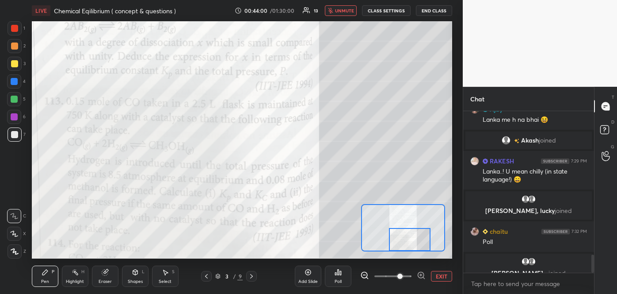
click at [345, 10] on span "unmute" at bounding box center [344, 11] width 19 height 6
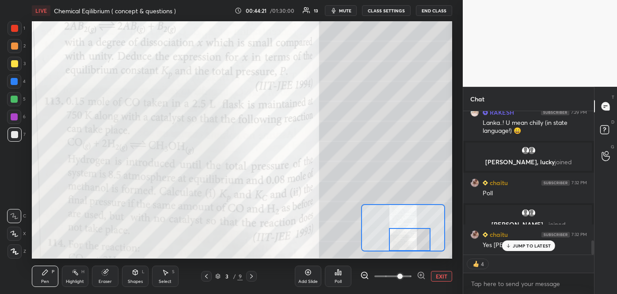
scroll to position [1344, 0]
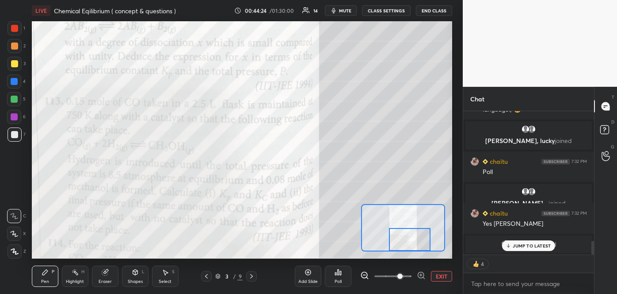
click at [437, 274] on button "EXIT" at bounding box center [441, 276] width 21 height 11
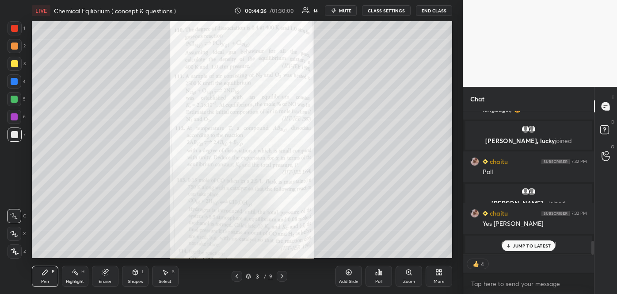
click at [379, 272] on icon at bounding box center [379, 271] width 1 height 5
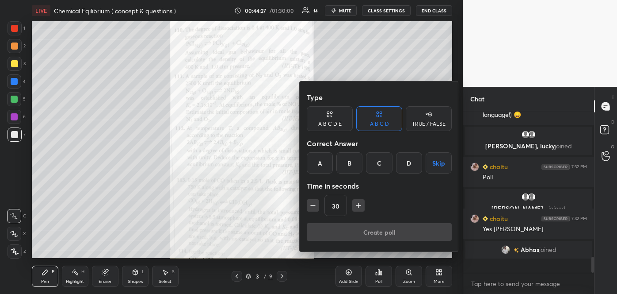
scroll to position [1326, 0]
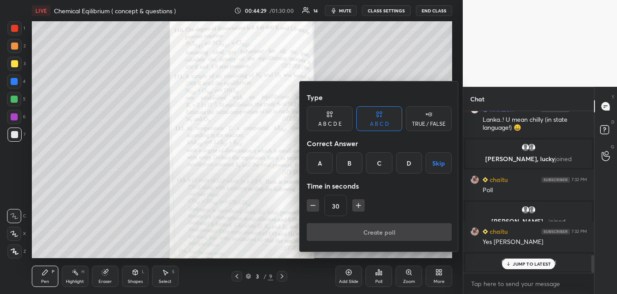
click at [349, 161] on div "B" at bounding box center [350, 162] width 26 height 21
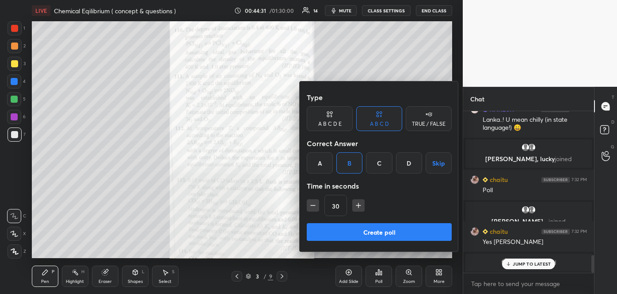
click at [358, 226] on button "Create poll" at bounding box center [379, 232] width 145 height 18
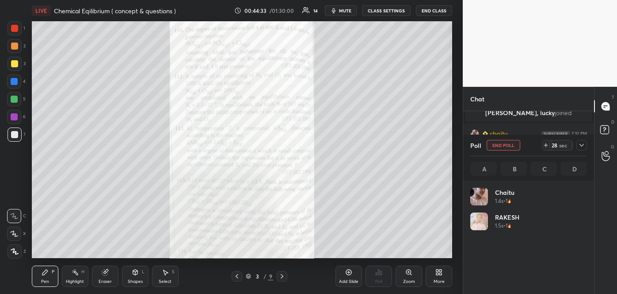
scroll to position [103, 114]
click at [581, 145] on icon at bounding box center [582, 145] width 7 height 7
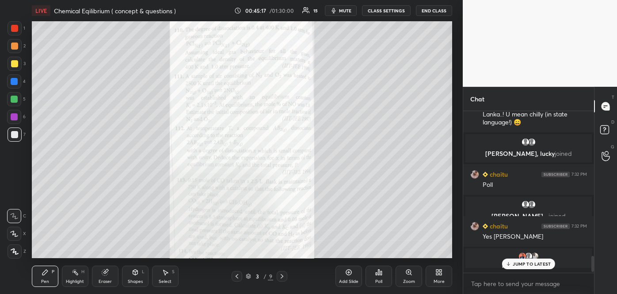
scroll to position [177, 128]
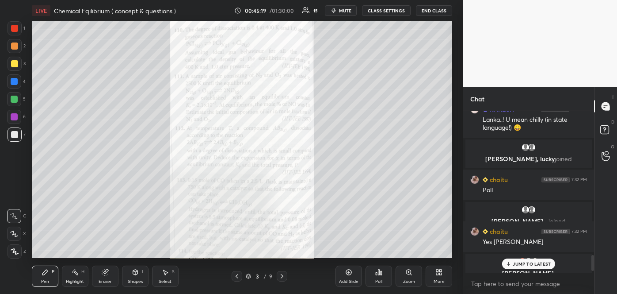
click at [513, 265] on p "JUMP TO LATEST" at bounding box center [532, 263] width 38 height 5
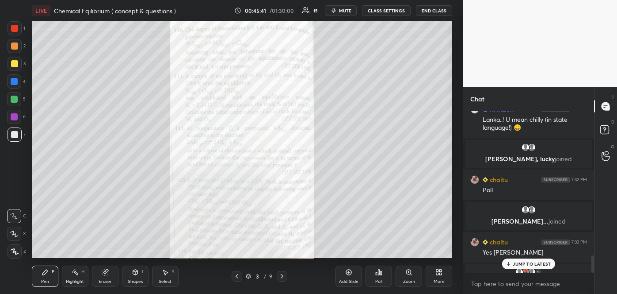
scroll to position [1354, 0]
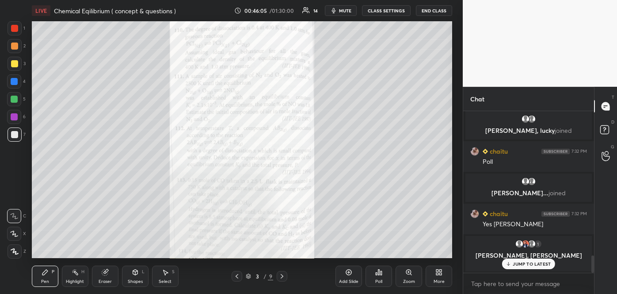
click at [282, 274] on icon at bounding box center [282, 276] width 3 height 4
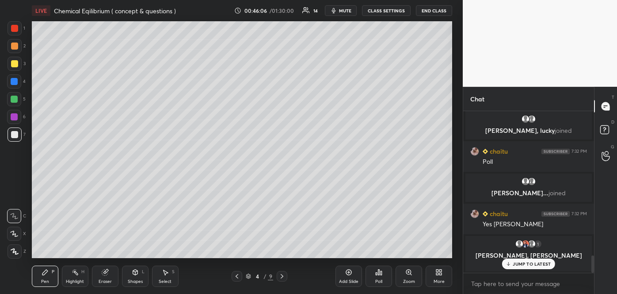
click at [282, 274] on icon at bounding box center [282, 276] width 3 height 4
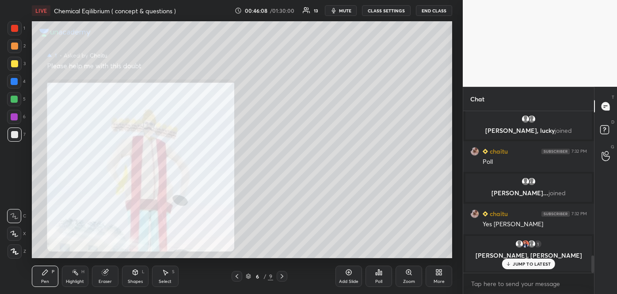
click at [282, 274] on icon at bounding box center [282, 276] width 3 height 4
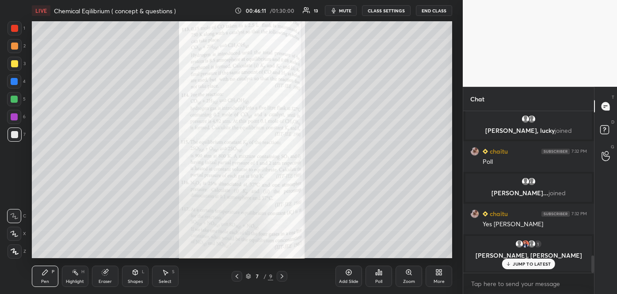
click at [413, 276] on div "Zoom" at bounding box center [409, 275] width 27 height 21
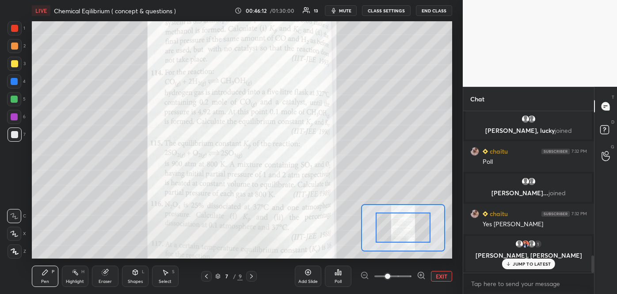
click at [413, 276] on div at bounding box center [392, 276] width 65 height 11
click at [420, 276] on icon at bounding box center [421, 275] width 9 height 9
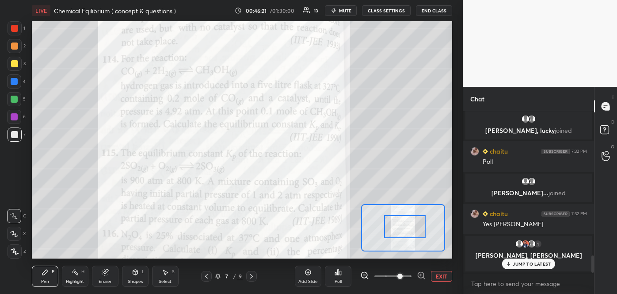
click at [407, 219] on div at bounding box center [404, 226] width 41 height 23
click at [15, 48] on div at bounding box center [14, 45] width 7 height 7
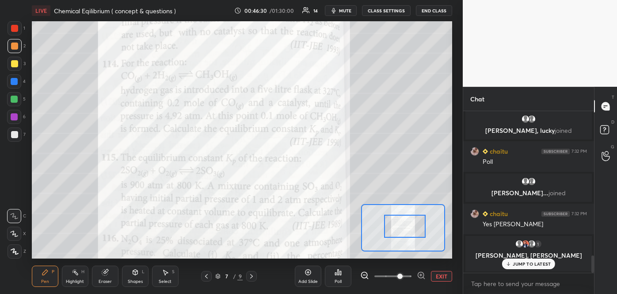
click at [16, 134] on div at bounding box center [14, 134] width 7 height 7
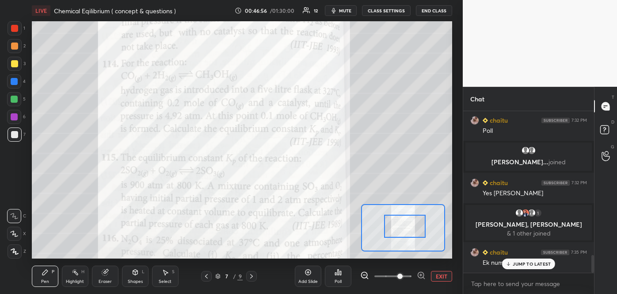
scroll to position [1317, 0]
click at [513, 263] on div "JUMP TO LATEST" at bounding box center [528, 263] width 53 height 11
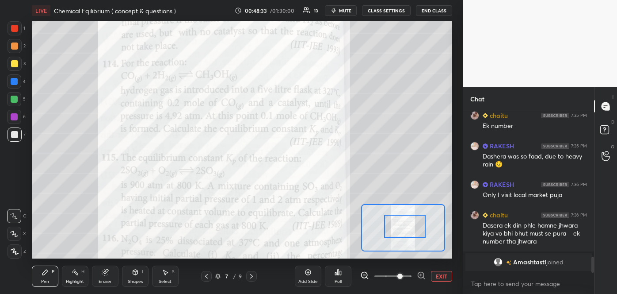
scroll to position [1459, 0]
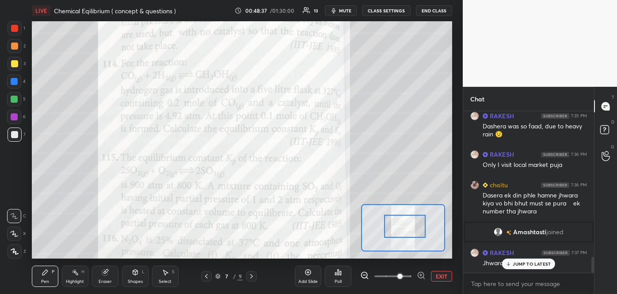
click at [519, 267] on div "JUMP TO LATEST" at bounding box center [528, 263] width 53 height 11
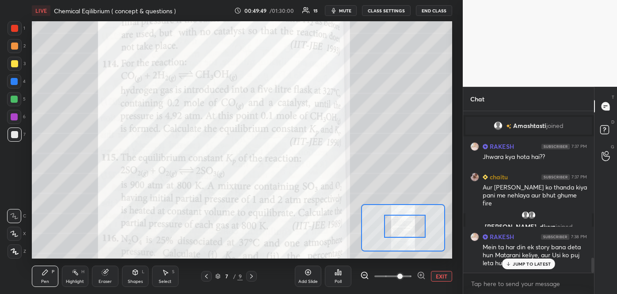
scroll to position [1596, 0]
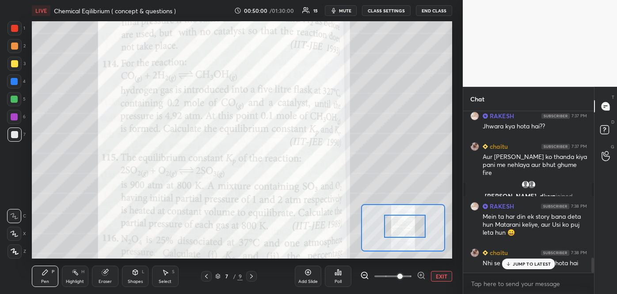
click at [520, 258] on div "JUMP TO LATEST" at bounding box center [528, 263] width 53 height 11
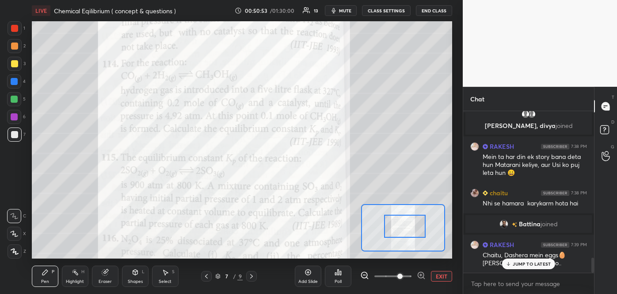
scroll to position [1621, 0]
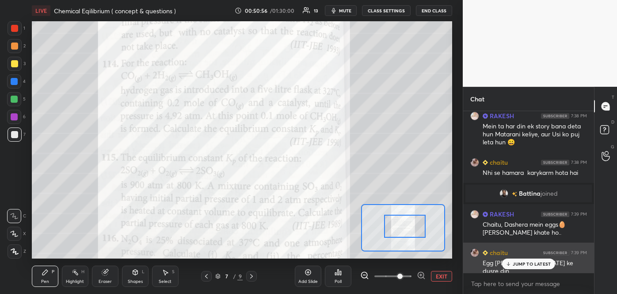
click at [531, 262] on p "JUMP TO LATEST" at bounding box center [532, 263] width 38 height 5
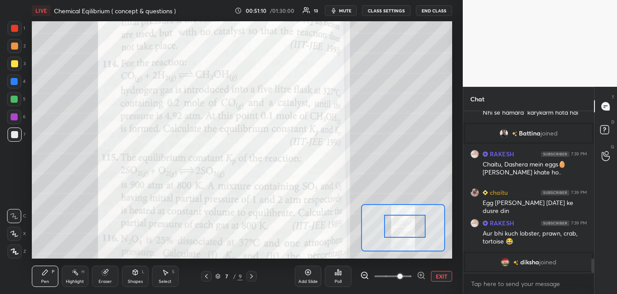
scroll to position [1703, 0]
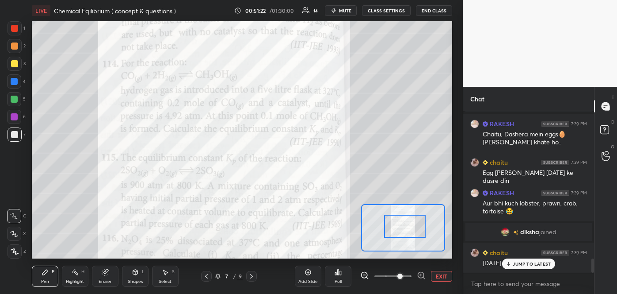
click at [18, 64] on div at bounding box center [15, 64] width 14 height 14
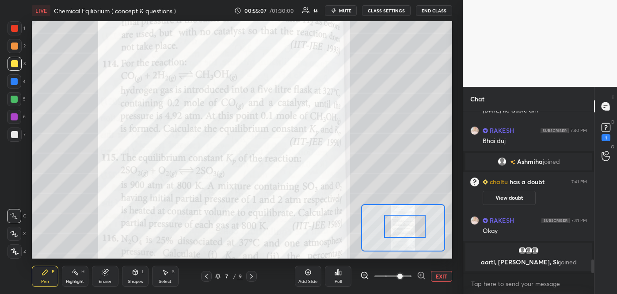
scroll to position [1827, 0]
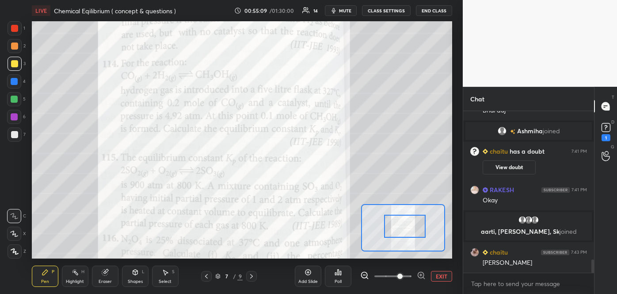
click at [341, 11] on span "mute" at bounding box center [345, 11] width 12 height 6
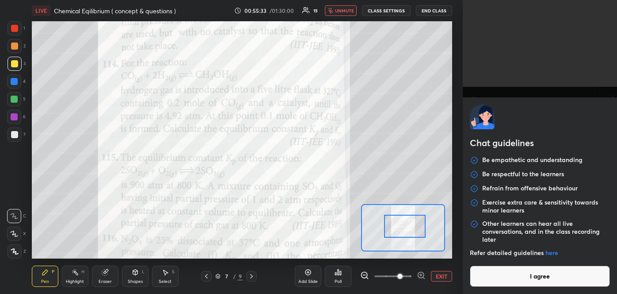
click at [474, 282] on body "1 2 3 4 5 6 7 C X Z C X Z E E Erase all H H LIVE Chemical Eqilibrium ( concept …" at bounding box center [308, 147] width 617 height 294
click at [474, 282] on button "I agree" at bounding box center [540, 275] width 140 height 21
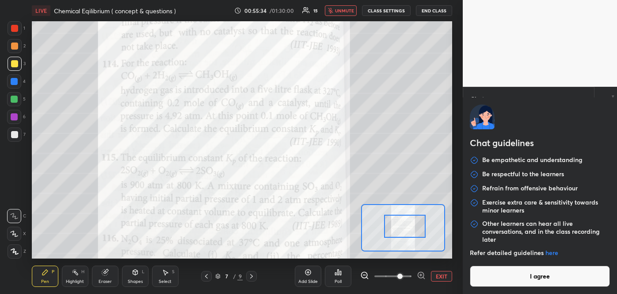
type textarea "x"
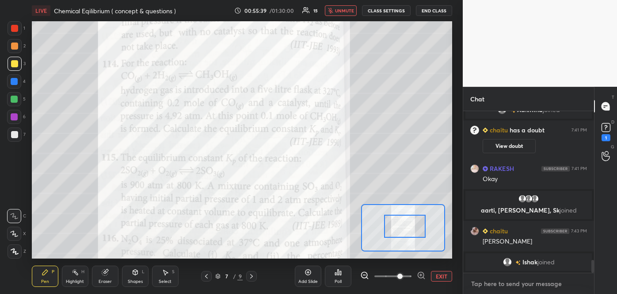
paste textarea "[URL][DOMAIN_NAME]"
type textarea "[URL][DOMAIN_NAME]"
type textarea "x"
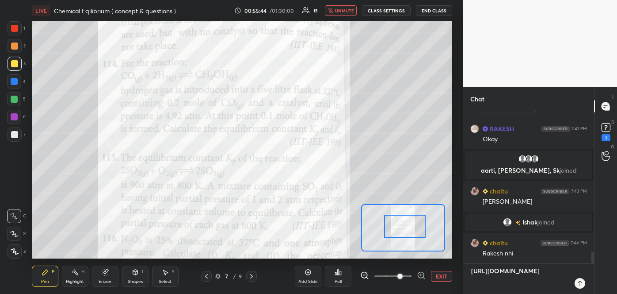
type textarea "[URL][DOMAIN_NAME]"
type textarea "x"
click at [581, 284] on icon at bounding box center [580, 283] width 7 height 7
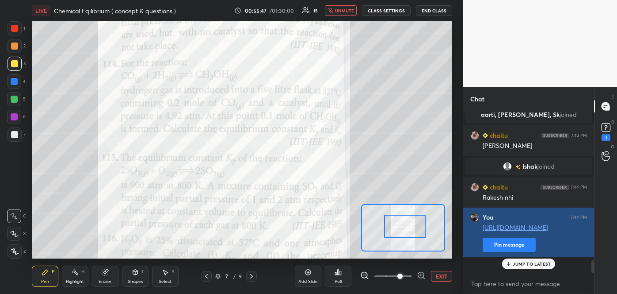
click at [494, 252] on button "Pin message" at bounding box center [509, 245] width 53 height 14
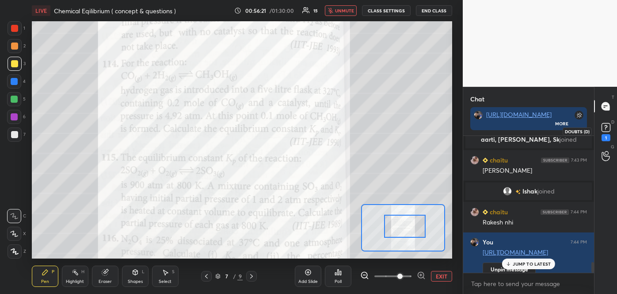
click at [606, 130] on rect at bounding box center [606, 127] width 8 height 8
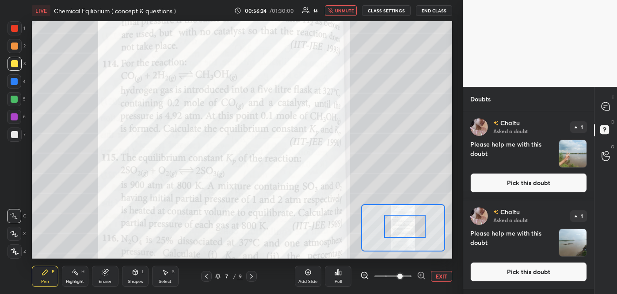
click at [549, 177] on button "Pick this doubt" at bounding box center [529, 182] width 117 height 19
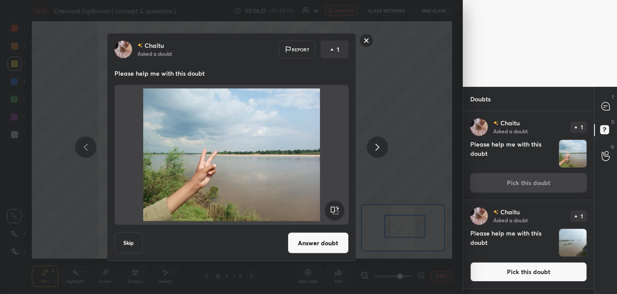
click at [329, 239] on button "Answer doubt" at bounding box center [318, 242] width 61 height 21
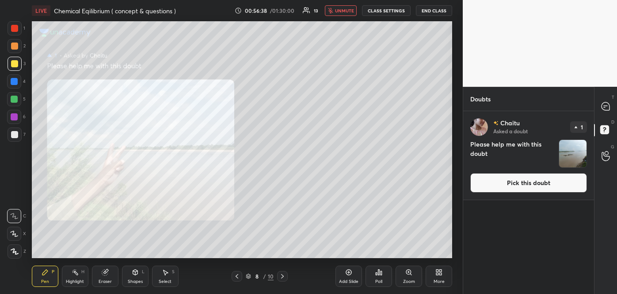
click at [514, 181] on button "Pick this doubt" at bounding box center [529, 182] width 117 height 19
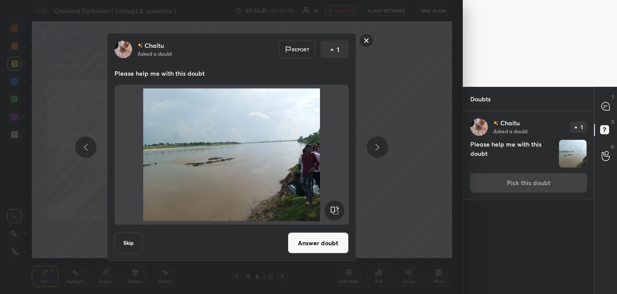
click at [320, 238] on button "Answer doubt" at bounding box center [318, 242] width 61 height 21
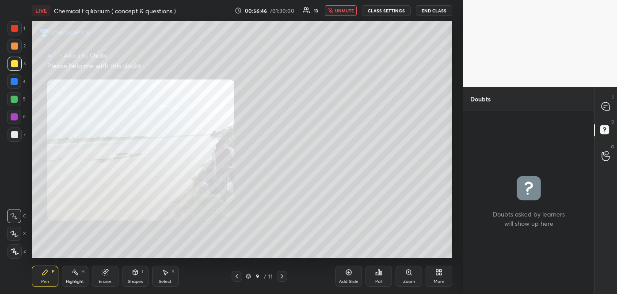
click at [239, 277] on icon at bounding box center [237, 275] width 7 height 7
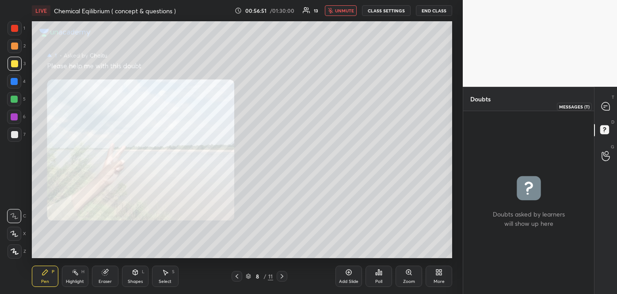
click at [604, 110] on icon at bounding box center [606, 106] width 8 height 8
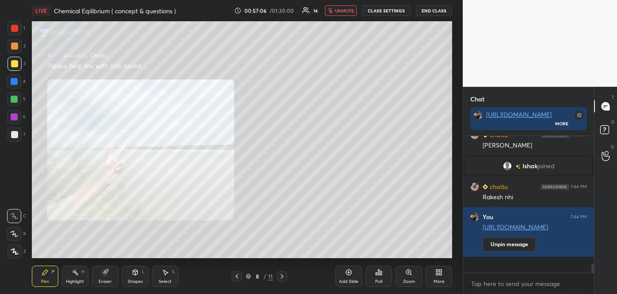
scroll to position [3, 2]
click at [238, 276] on icon at bounding box center [237, 275] width 7 height 7
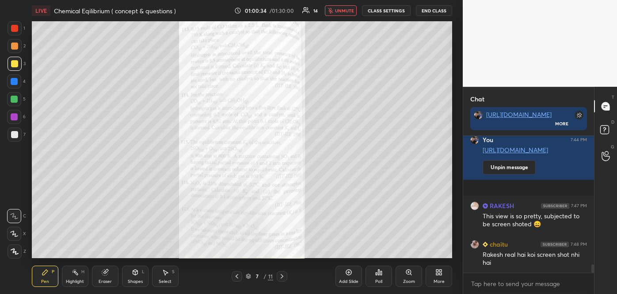
scroll to position [2085, 0]
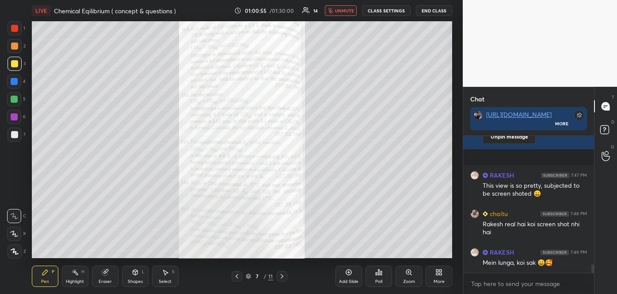
click at [351, 11] on span "unmute" at bounding box center [344, 11] width 19 height 6
click at [409, 279] on div "Zoom" at bounding box center [409, 281] width 12 height 4
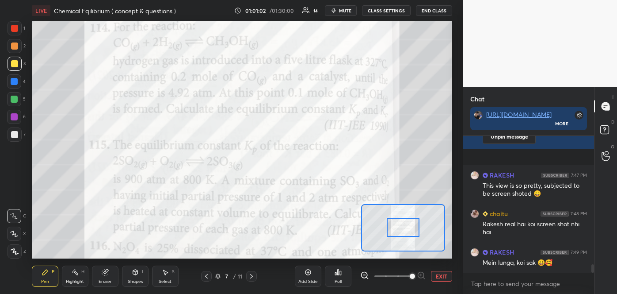
scroll to position [2106, 0]
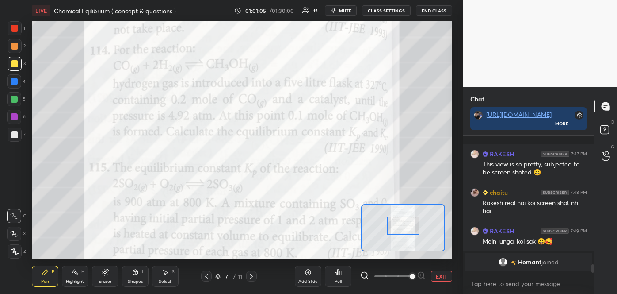
click at [411, 226] on div at bounding box center [403, 225] width 33 height 18
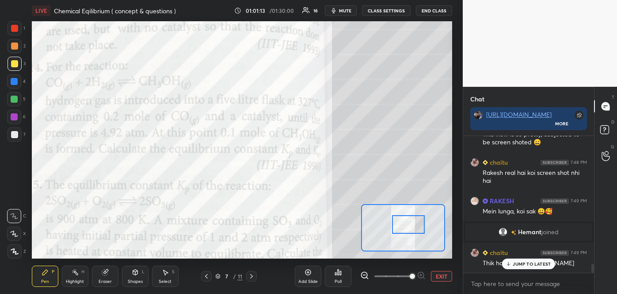
scroll to position [1943, 0]
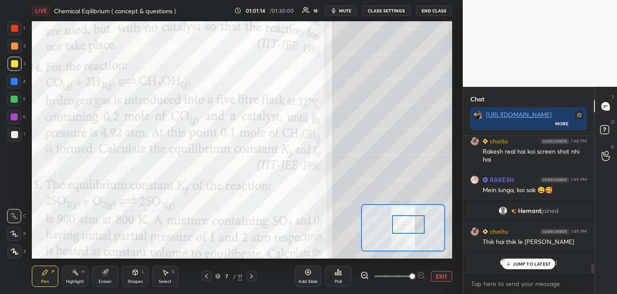
drag, startPoint x: 406, startPoint y: 231, endPoint x: 411, endPoint y: 230, distance: 5.5
click at [411, 230] on div at bounding box center [408, 224] width 33 height 18
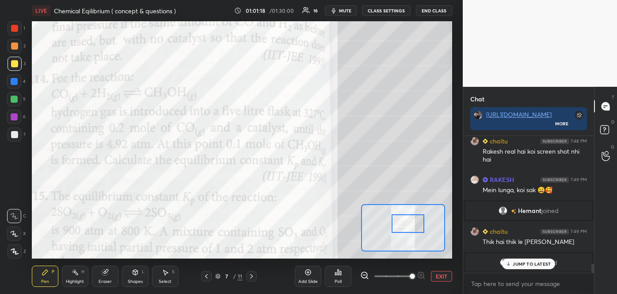
click at [411, 229] on div at bounding box center [408, 223] width 33 height 18
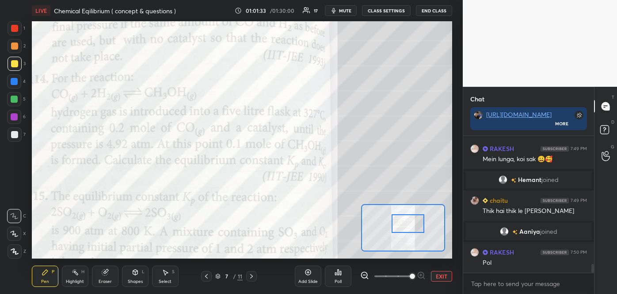
scroll to position [2005, 0]
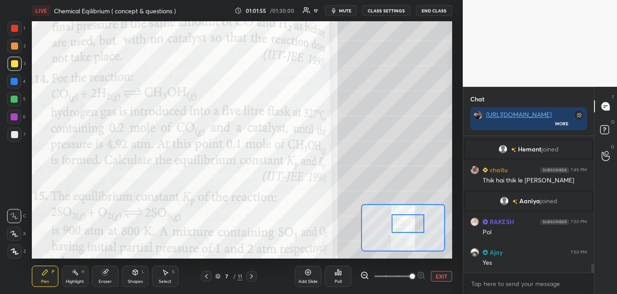
click at [335, 274] on icon at bounding box center [335, 273] width 1 height 2
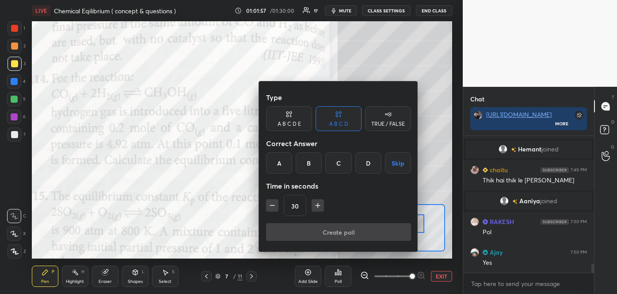
click at [285, 165] on div "A" at bounding box center [279, 162] width 26 height 21
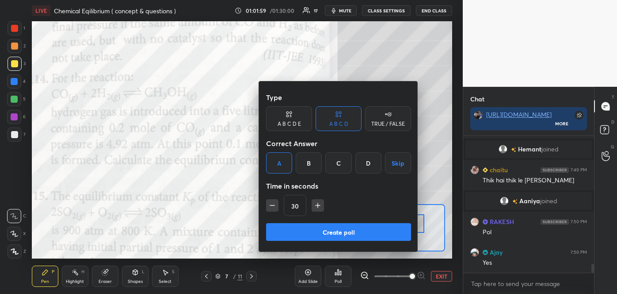
click at [314, 226] on button "Create poll" at bounding box center [338, 232] width 145 height 18
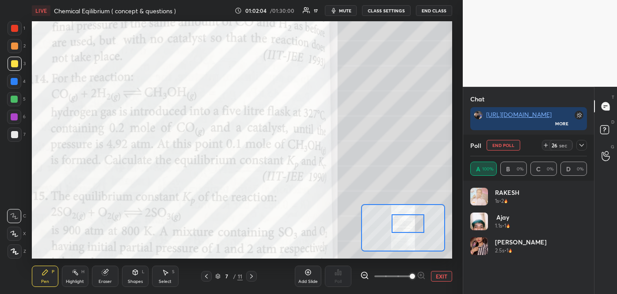
scroll to position [2072, 0]
click at [582, 141] on div at bounding box center [582, 145] width 11 height 11
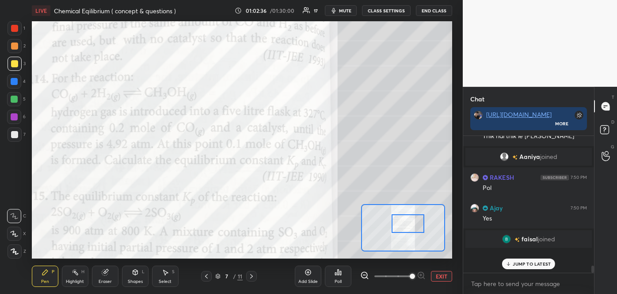
scroll to position [123, 128]
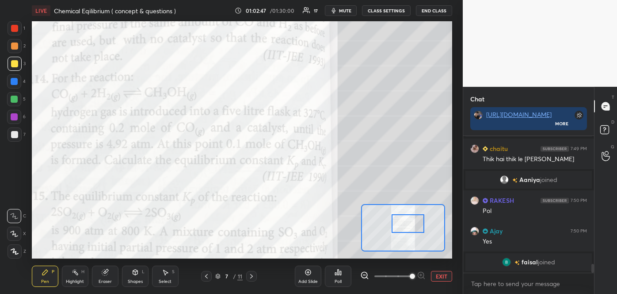
click at [13, 45] on div at bounding box center [14, 45] width 7 height 7
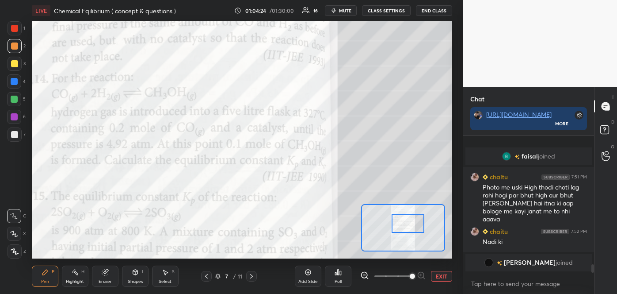
scroll to position [2130, 0]
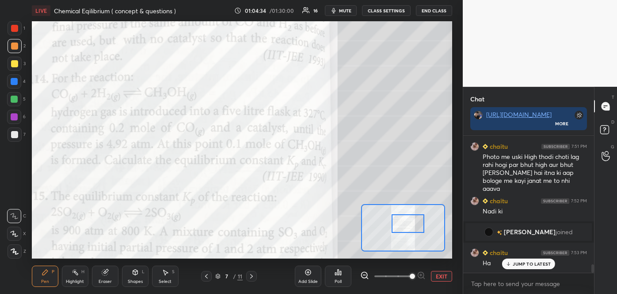
click at [437, 276] on button "EXIT" at bounding box center [441, 276] width 21 height 11
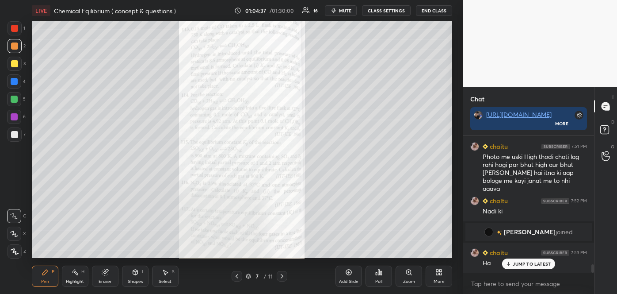
click at [249, 272] on div "7 / 11" at bounding box center [259, 276] width 27 height 8
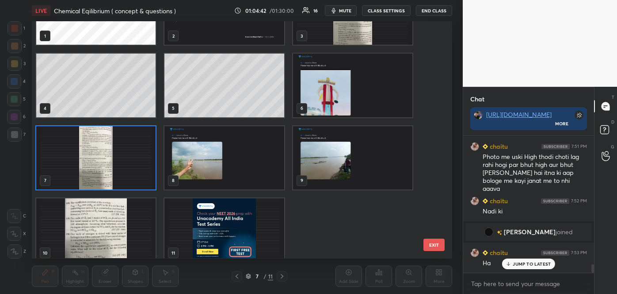
scroll to position [52, 0]
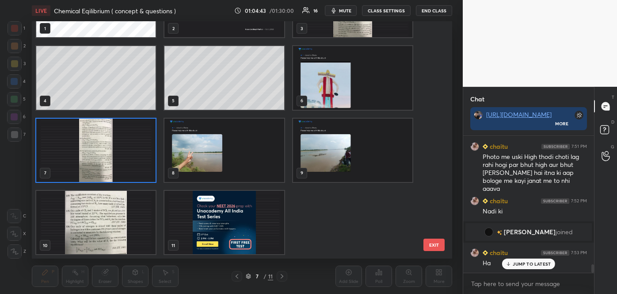
click at [241, 218] on img "grid" at bounding box center [224, 222] width 119 height 63
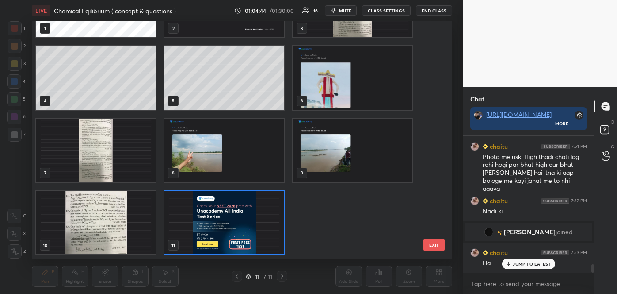
click at [241, 218] on img "grid" at bounding box center [224, 222] width 119 height 63
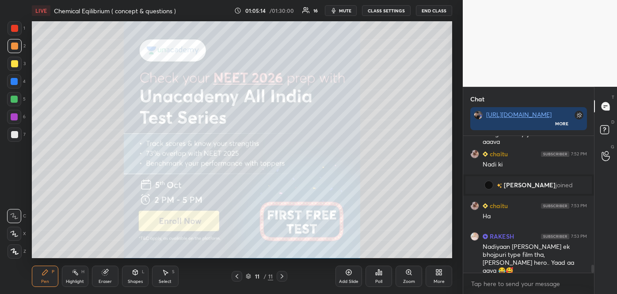
scroll to position [2185, 0]
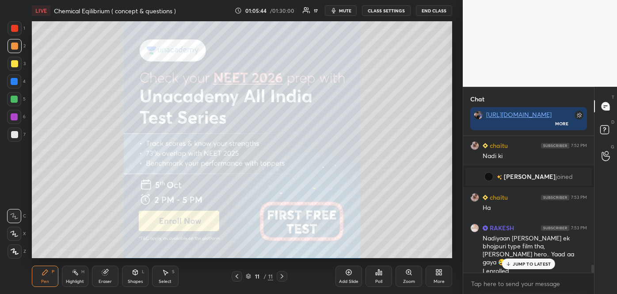
click at [238, 276] on icon at bounding box center [237, 275] width 7 height 7
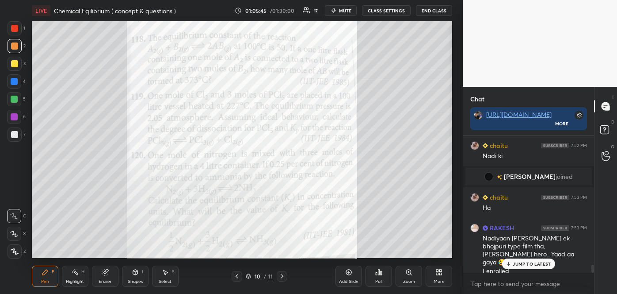
click at [238, 276] on icon at bounding box center [237, 275] width 7 height 7
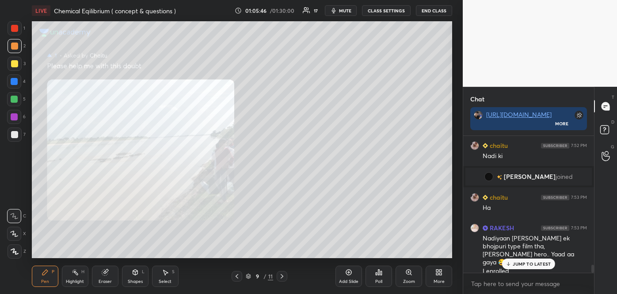
click at [238, 276] on icon at bounding box center [237, 275] width 7 height 7
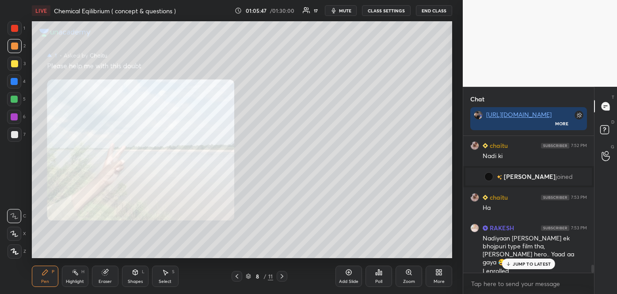
click at [238, 276] on icon at bounding box center [237, 275] width 7 height 7
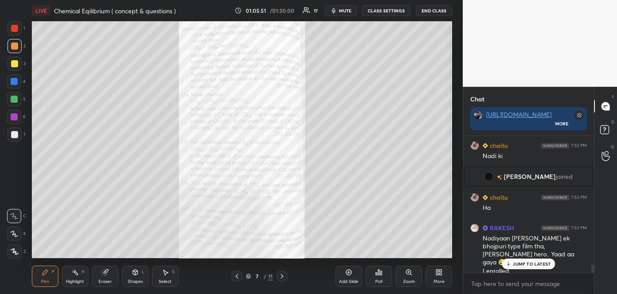
click at [438, 279] on div "More" at bounding box center [439, 281] width 11 height 4
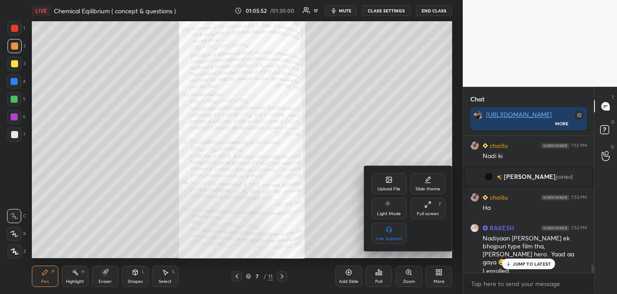
click at [394, 187] on div "Upload File" at bounding box center [389, 189] width 23 height 4
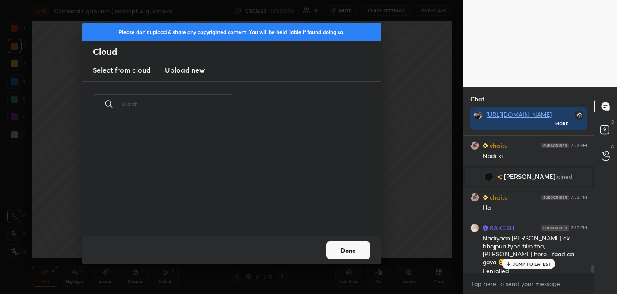
scroll to position [109, 284]
click at [179, 67] on h3 "Upload new" at bounding box center [185, 70] width 40 height 11
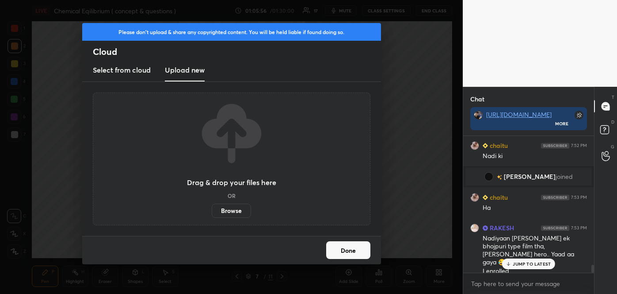
click at [234, 209] on label "Browse" at bounding box center [231, 210] width 39 height 14
click at [212, 209] on input "Browse" at bounding box center [212, 210] width 0 height 14
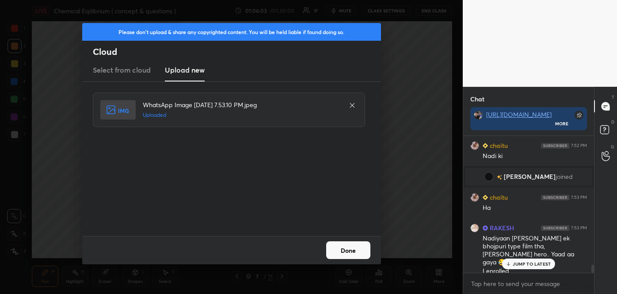
click at [351, 250] on button "Done" at bounding box center [348, 250] width 44 height 18
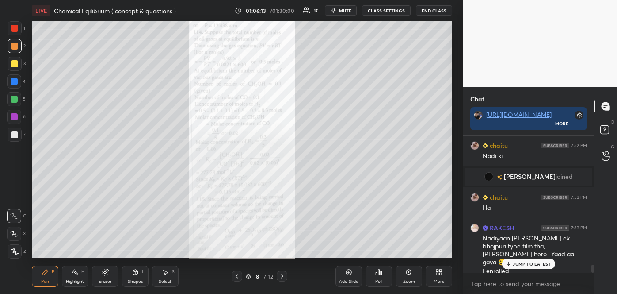
click at [518, 261] on p "JUMP TO LATEST" at bounding box center [532, 263] width 38 height 5
click at [410, 279] on div "Zoom" at bounding box center [409, 281] width 12 height 4
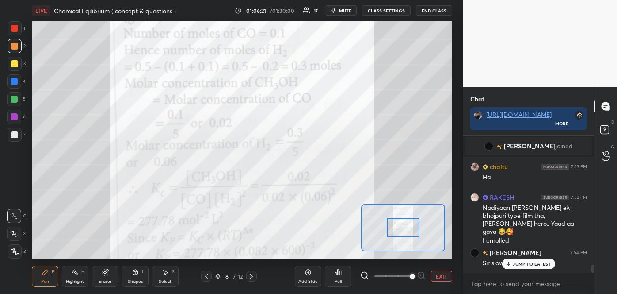
click at [510, 261] on icon at bounding box center [509, 263] width 6 height 5
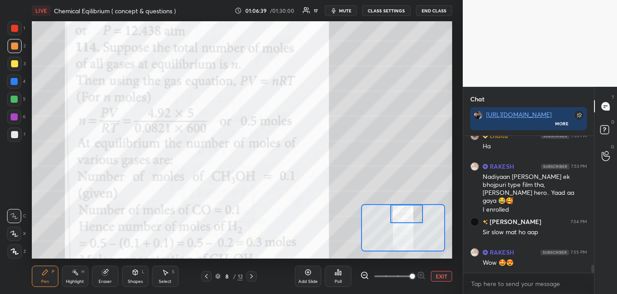
click at [408, 190] on div "Setting up your live class Poll for secs No correct answer Start poll" at bounding box center [242, 139] width 421 height 237
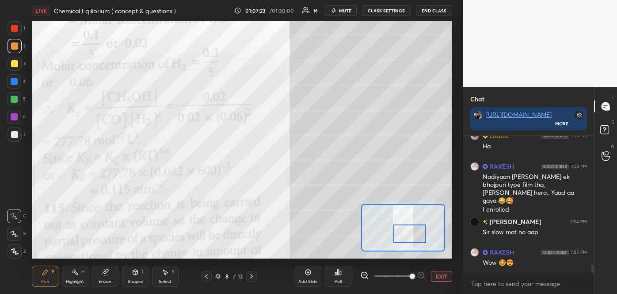
drag, startPoint x: 410, startPoint y: 218, endPoint x: 414, endPoint y: 238, distance: 20.1
click at [414, 238] on div at bounding box center [410, 233] width 33 height 18
click at [406, 231] on div at bounding box center [410, 233] width 33 height 18
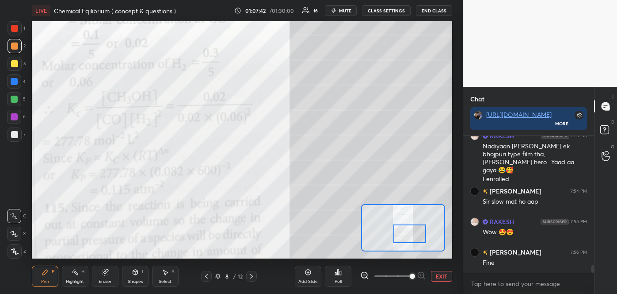
click at [208, 276] on icon at bounding box center [206, 275] width 7 height 7
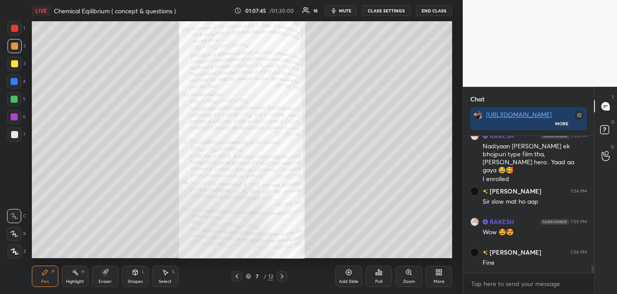
click at [411, 269] on icon at bounding box center [409, 271] width 7 height 7
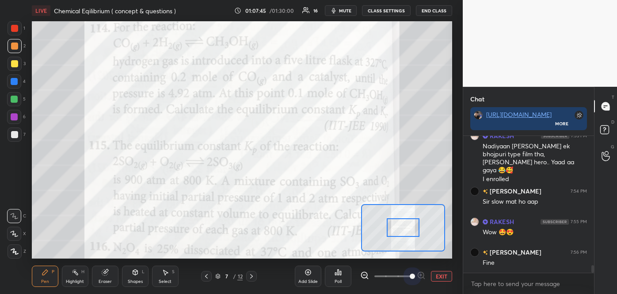
click at [411, 269] on span at bounding box center [393, 275] width 37 height 13
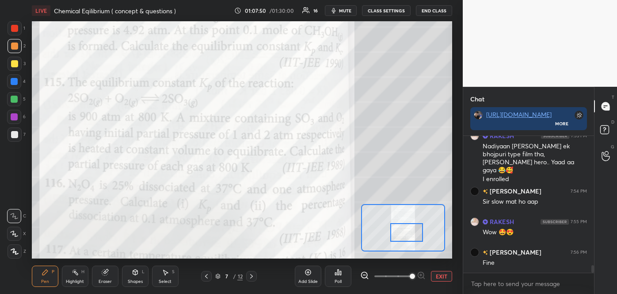
drag, startPoint x: 401, startPoint y: 228, endPoint x: 404, endPoint y: 233, distance: 6.0
click at [404, 233] on div at bounding box center [407, 232] width 33 height 18
click at [15, 27] on div at bounding box center [14, 28] width 7 height 7
click at [15, 133] on div at bounding box center [14, 134] width 7 height 7
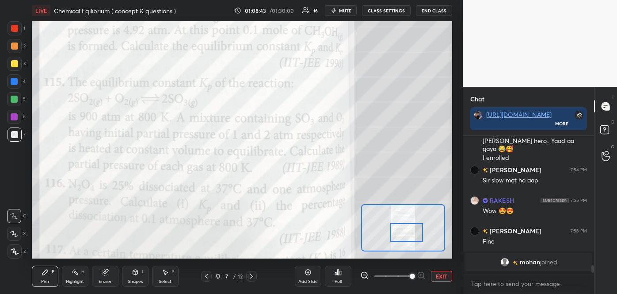
click at [19, 213] on div at bounding box center [14, 216] width 14 height 14
click at [349, 8] on span "mute" at bounding box center [345, 11] width 12 height 6
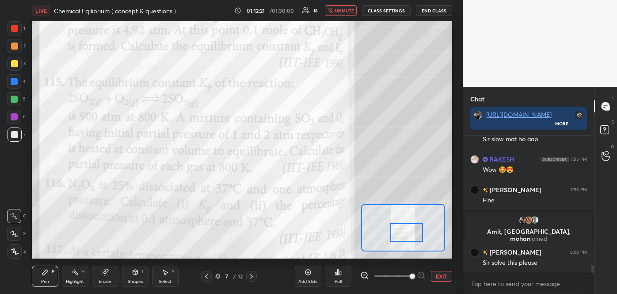
scroll to position [2243, 0]
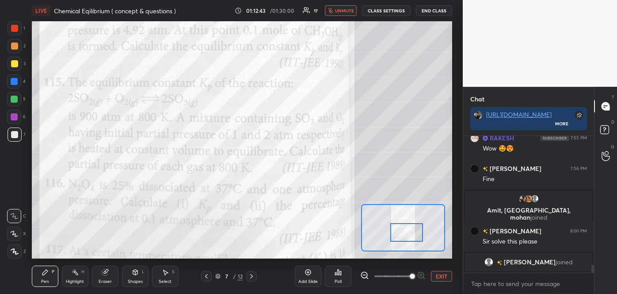
click at [345, 12] on span "unmute" at bounding box center [344, 11] width 19 height 6
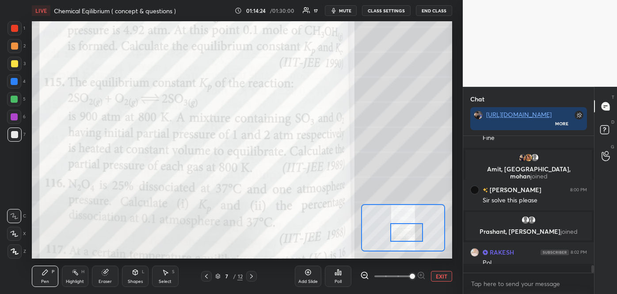
scroll to position [2284, 0]
click at [336, 279] on div "Poll" at bounding box center [338, 281] width 7 height 4
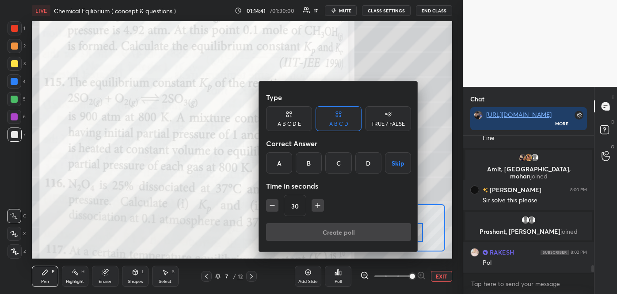
click at [287, 164] on div "A" at bounding box center [279, 162] width 26 height 21
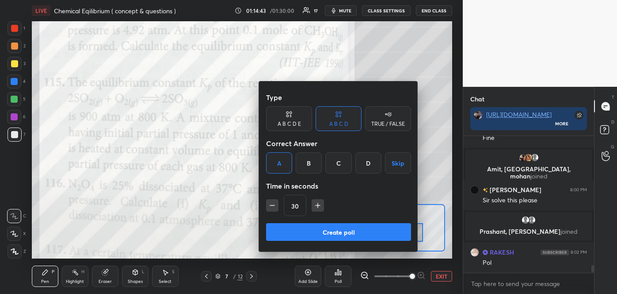
click at [324, 233] on button "Create poll" at bounding box center [338, 232] width 145 height 18
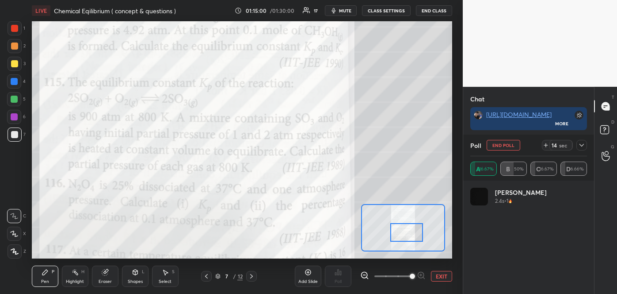
scroll to position [2375, 0]
click at [583, 144] on icon at bounding box center [582, 145] width 4 height 4
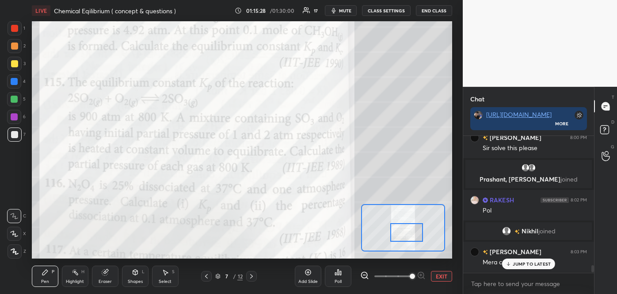
scroll to position [2329, 0]
click at [509, 266] on icon at bounding box center [509, 263] width 6 height 5
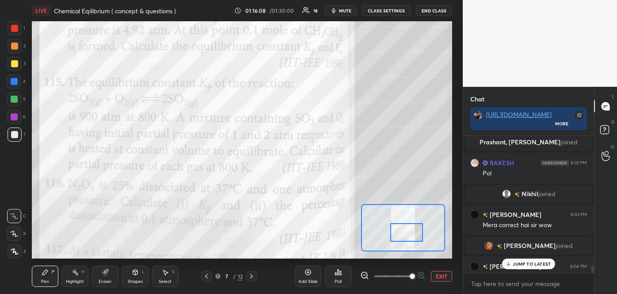
scroll to position [2372, 0]
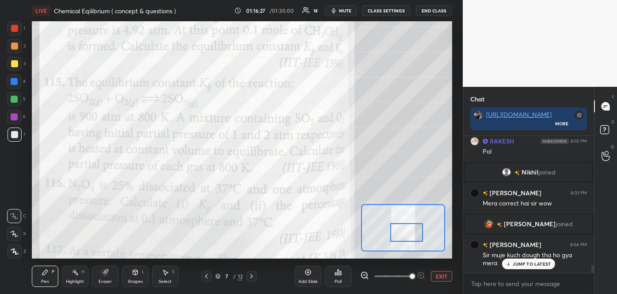
click at [14, 81] on div at bounding box center [14, 81] width 7 height 7
click at [207, 276] on icon at bounding box center [206, 275] width 7 height 7
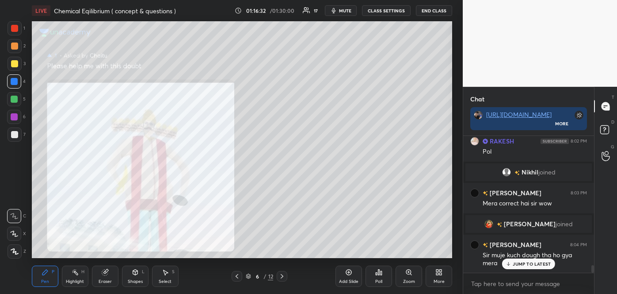
click at [237, 276] on icon at bounding box center [237, 275] width 7 height 7
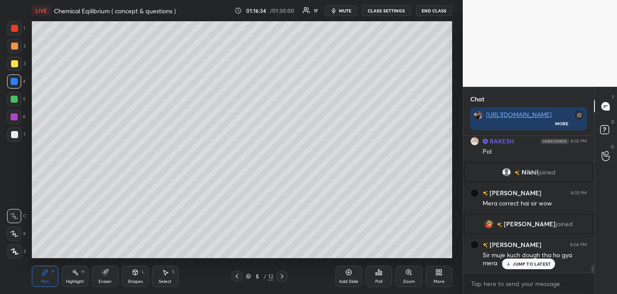
click at [284, 276] on icon at bounding box center [282, 275] width 7 height 7
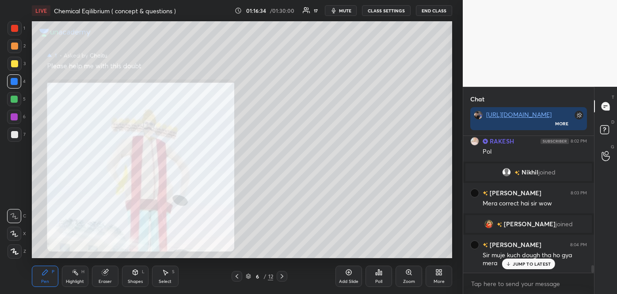
click at [281, 276] on icon at bounding box center [282, 275] width 7 height 7
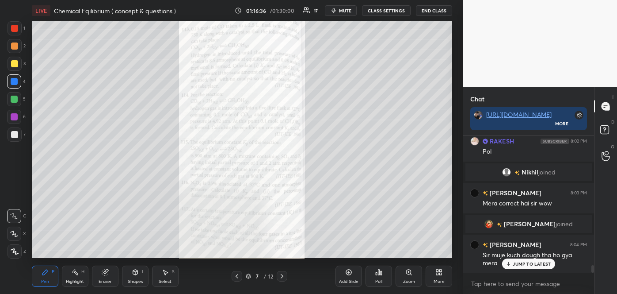
click at [283, 276] on icon at bounding box center [282, 276] width 3 height 4
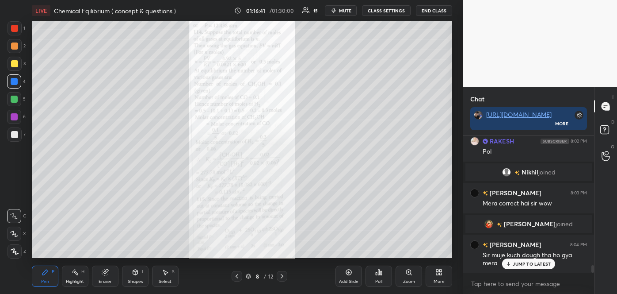
click at [408, 279] on div "Zoom" at bounding box center [409, 281] width 12 height 4
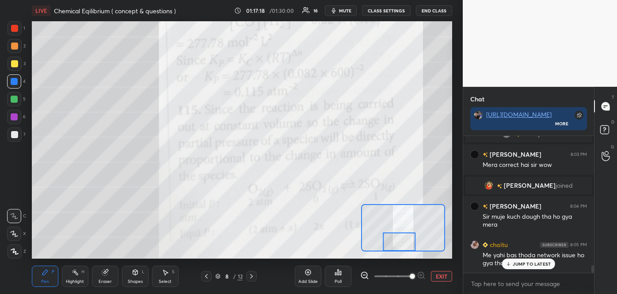
scroll to position [2441, 0]
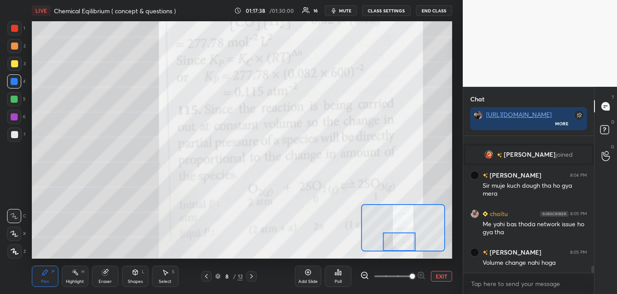
click at [13, 47] on div at bounding box center [14, 45] width 7 height 7
click at [12, 130] on div at bounding box center [15, 134] width 14 height 14
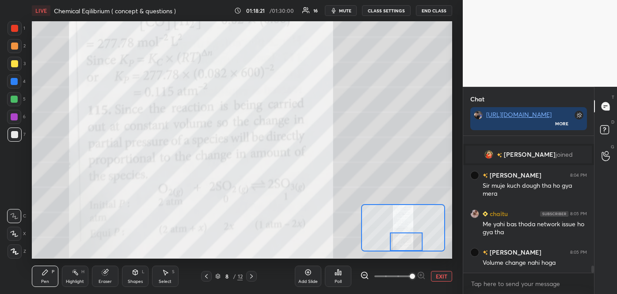
click at [208, 277] on icon at bounding box center [206, 275] width 7 height 7
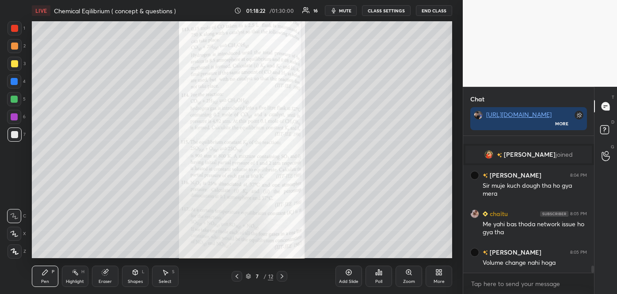
click at [411, 276] on div "Zoom" at bounding box center [409, 275] width 27 height 21
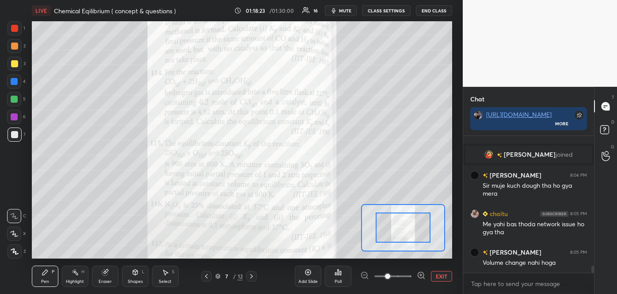
click at [420, 273] on icon at bounding box center [421, 275] width 9 height 9
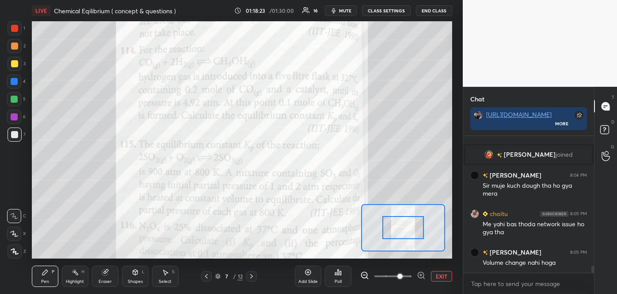
click at [420, 271] on icon at bounding box center [421, 275] width 9 height 9
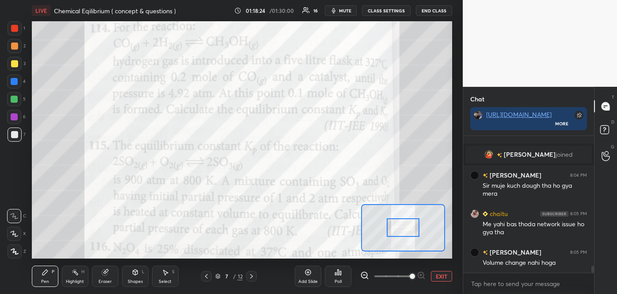
click at [422, 270] on div "Add Slide Poll EXIT" at bounding box center [373, 276] width 157 height 50
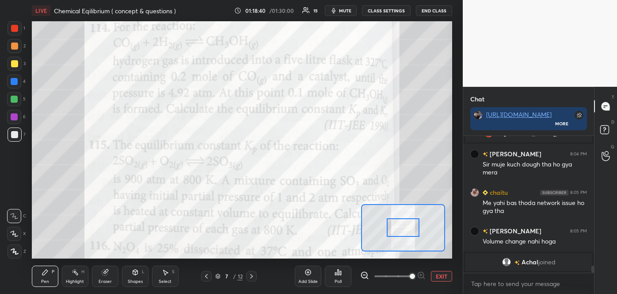
click at [253, 276] on icon at bounding box center [251, 275] width 7 height 7
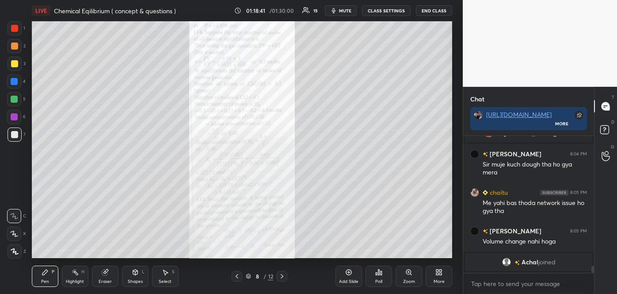
click at [251, 276] on icon at bounding box center [248, 275] width 5 height 5
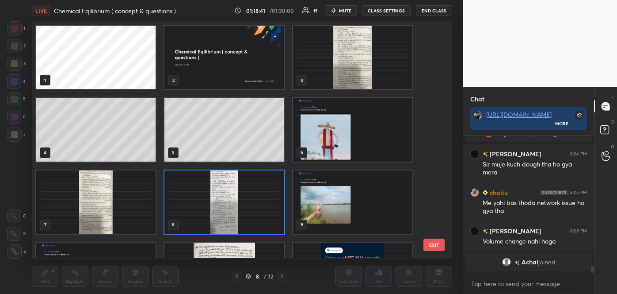
scroll to position [234, 416]
click at [238, 276] on div at bounding box center [237, 276] width 11 height 11
click at [237, 276] on div at bounding box center [237, 276] width 11 height 11
click at [192, 204] on img "grid" at bounding box center [224, 201] width 119 height 63
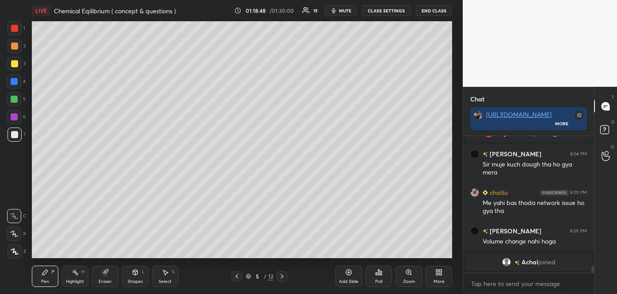
click at [192, 205] on img "grid" at bounding box center [224, 201] width 119 height 63
click at [280, 274] on icon at bounding box center [282, 275] width 7 height 7
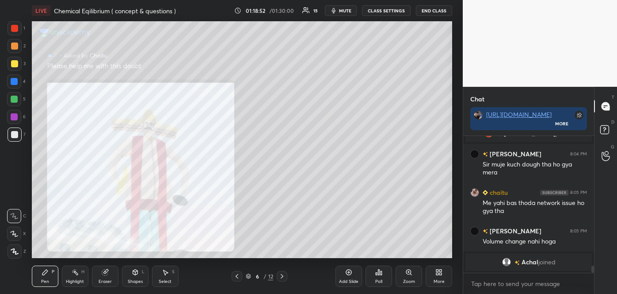
click at [235, 276] on icon at bounding box center [237, 275] width 7 height 7
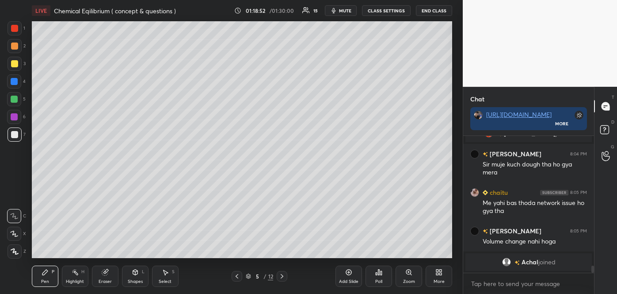
click at [236, 276] on icon at bounding box center [237, 276] width 3 height 4
click at [241, 273] on icon at bounding box center [237, 275] width 7 height 7
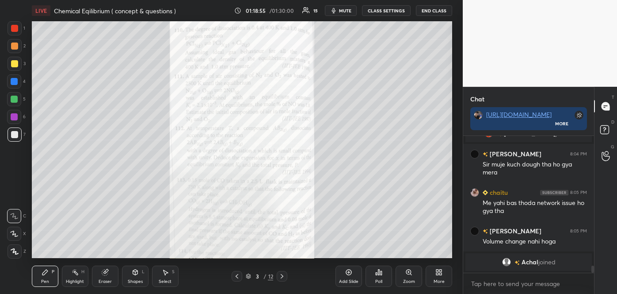
click at [407, 274] on icon at bounding box center [409, 271] width 7 height 7
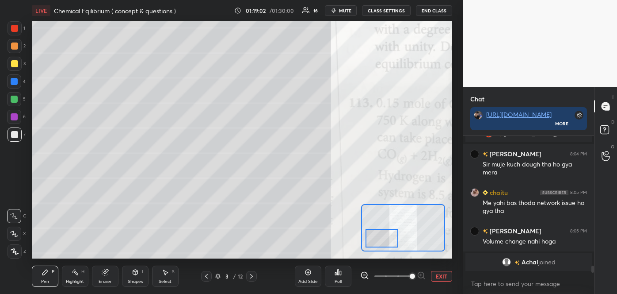
click at [251, 276] on icon at bounding box center [251, 275] width 7 height 7
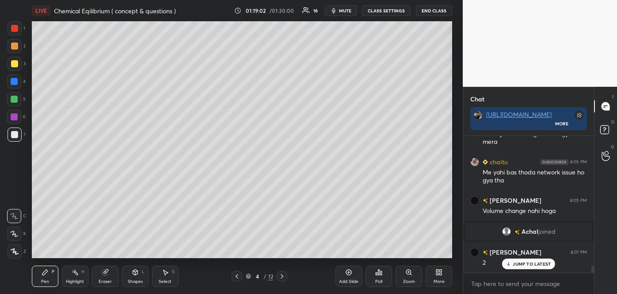
scroll to position [2461, 0]
click at [282, 275] on icon at bounding box center [282, 276] width 3 height 4
click at [287, 274] on div at bounding box center [282, 276] width 11 height 11
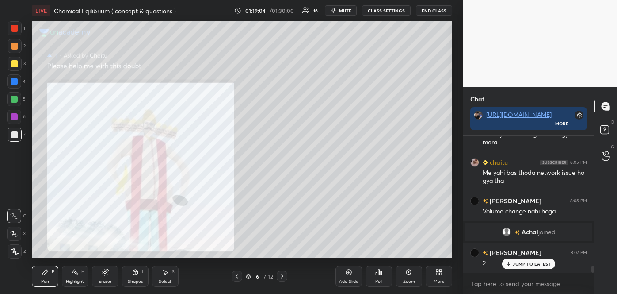
click at [287, 274] on div at bounding box center [282, 276] width 11 height 11
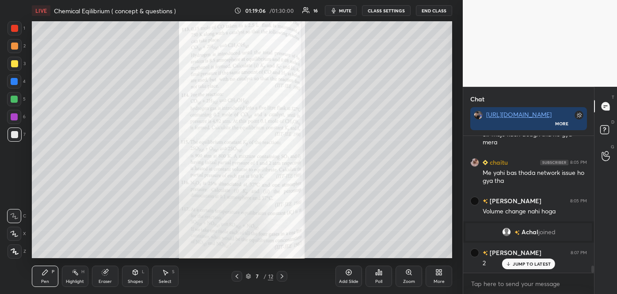
click at [414, 276] on div "Zoom" at bounding box center [409, 275] width 27 height 21
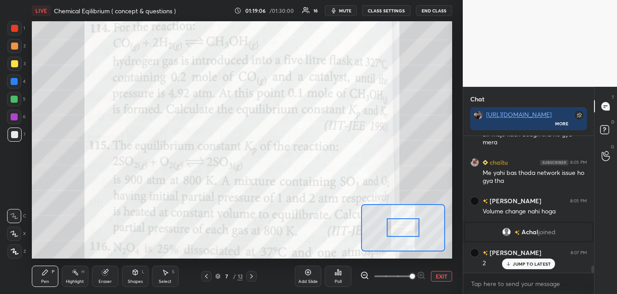
click at [413, 276] on span at bounding box center [412, 275] width 5 height 5
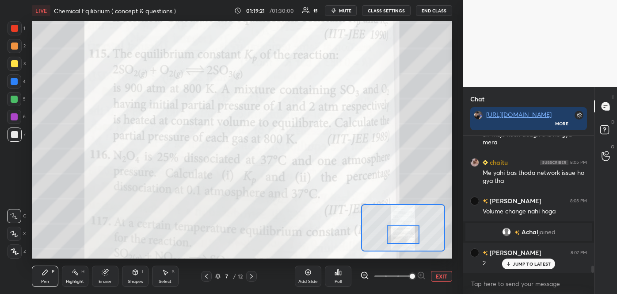
scroll to position [2483, 0]
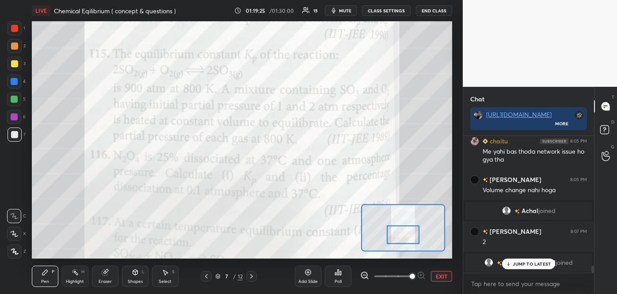
click at [0, 39] on div "1 2 3 4 5 6 7 C X Z C X Z E E Erase all H H" at bounding box center [14, 139] width 28 height 237
click at [15, 45] on div at bounding box center [14, 45] width 7 height 7
click at [253, 276] on icon at bounding box center [251, 275] width 7 height 7
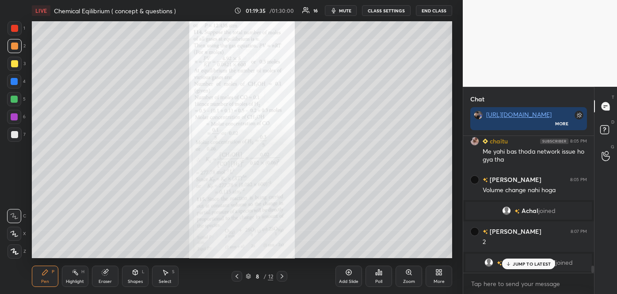
click at [405, 274] on div "Zoom" at bounding box center [409, 275] width 27 height 21
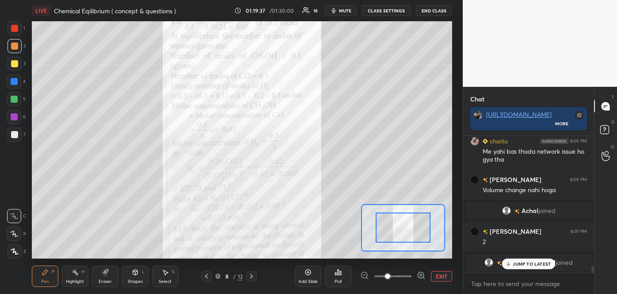
click at [421, 275] on icon at bounding box center [421, 275] width 9 height 9
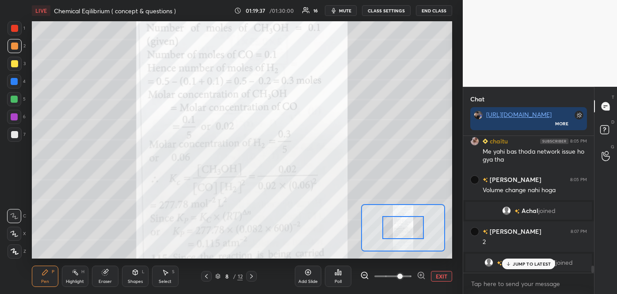
click at [421, 275] on icon at bounding box center [421, 275] width 2 height 0
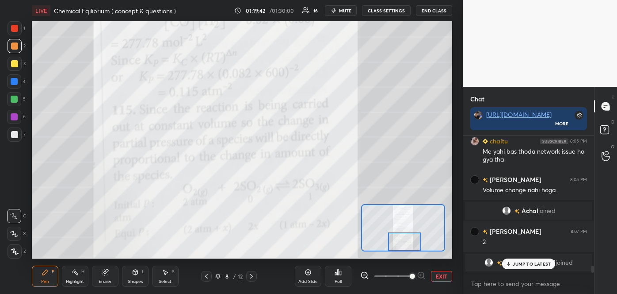
scroll to position [2513, 0]
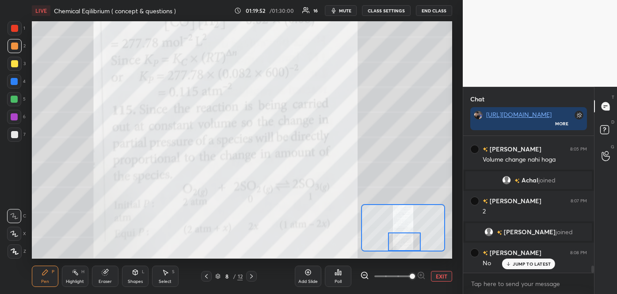
click at [253, 275] on icon at bounding box center [251, 275] width 7 height 7
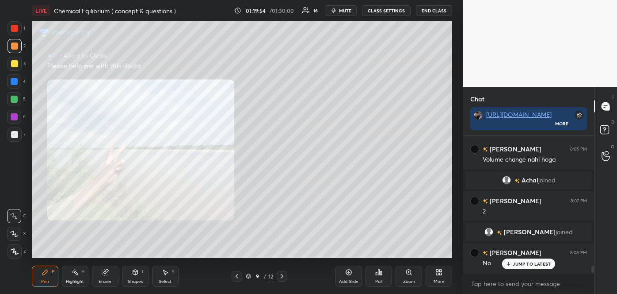
click at [282, 274] on icon at bounding box center [282, 275] width 7 height 7
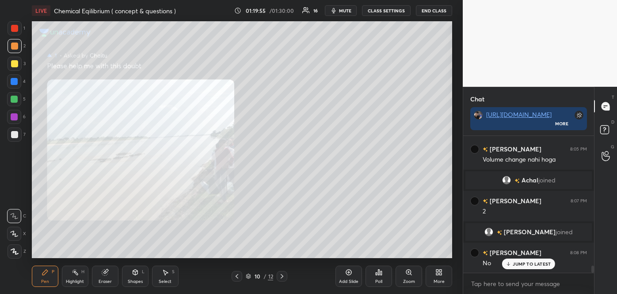
click at [283, 275] on icon at bounding box center [282, 275] width 7 height 7
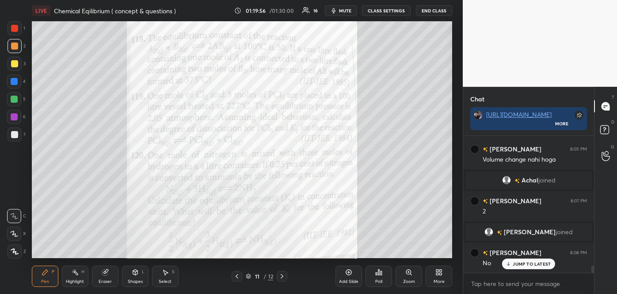
click at [281, 274] on icon at bounding box center [282, 275] width 7 height 7
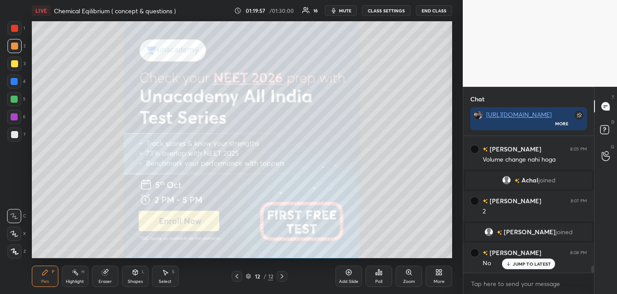
click at [281, 273] on icon at bounding box center [282, 275] width 7 height 7
click at [282, 274] on icon at bounding box center [282, 276] width 3 height 4
click at [283, 274] on icon at bounding box center [282, 275] width 7 height 7
click at [283, 272] on icon at bounding box center [282, 275] width 7 height 7
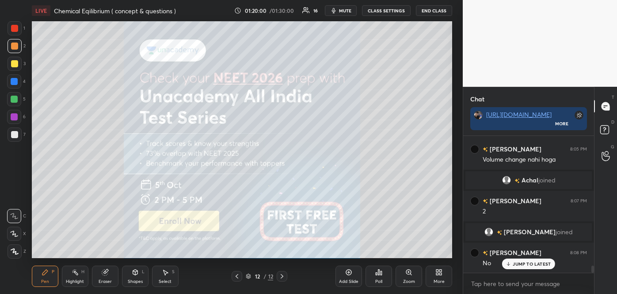
click at [237, 276] on icon at bounding box center [237, 275] width 7 height 7
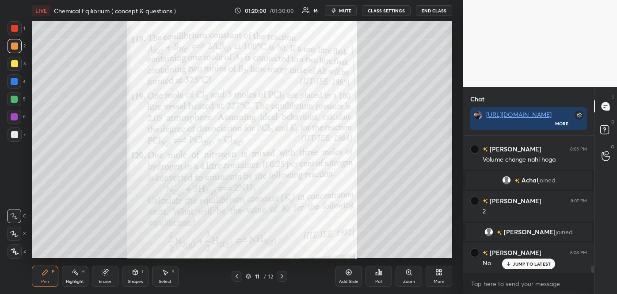
click at [238, 275] on icon at bounding box center [237, 275] width 7 height 7
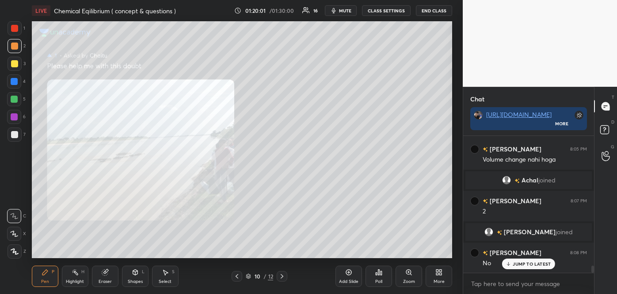
click at [240, 274] on icon at bounding box center [237, 275] width 7 height 7
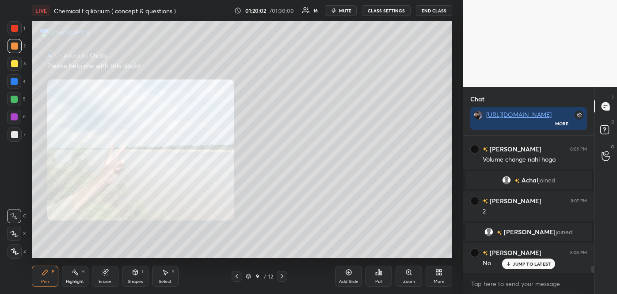
click at [240, 275] on icon at bounding box center [237, 275] width 7 height 7
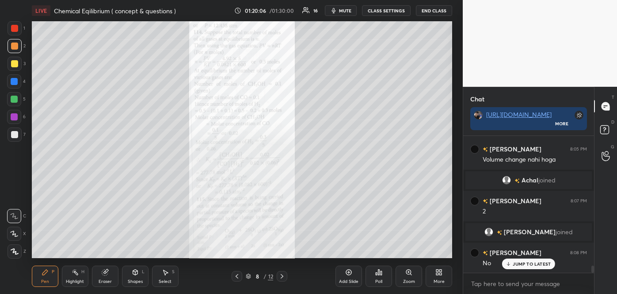
drag, startPoint x: 219, startPoint y: 291, endPoint x: 439, endPoint y: 270, distance: 221.3
click at [439, 270] on div "LIVE Chemical Eqilibrium ( concept & questions ) 01:20:06 / 01:30:00 16 mute CL…" at bounding box center [242, 147] width 428 height 294
click at [439, 270] on icon at bounding box center [439, 271] width 7 height 7
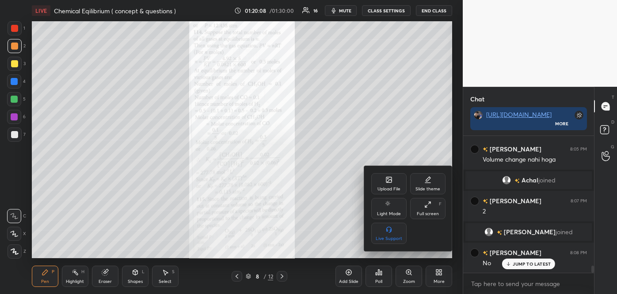
click at [394, 180] on div "Upload File" at bounding box center [389, 183] width 35 height 21
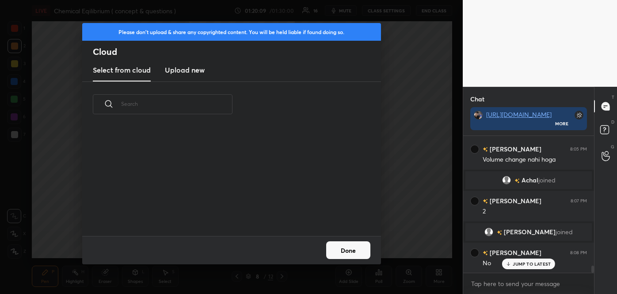
scroll to position [109, 284]
click at [193, 69] on h3 "Upload new" at bounding box center [185, 70] width 40 height 11
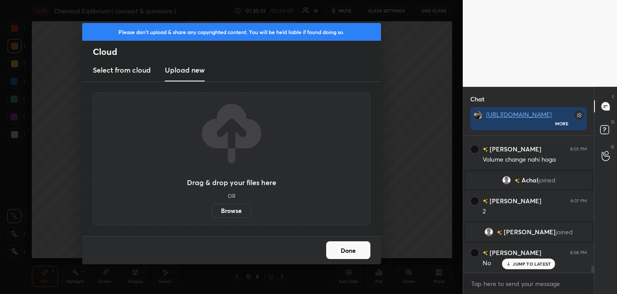
click at [224, 209] on label "Browse" at bounding box center [231, 210] width 39 height 14
click at [212, 209] on input "Browse" at bounding box center [212, 210] width 0 height 14
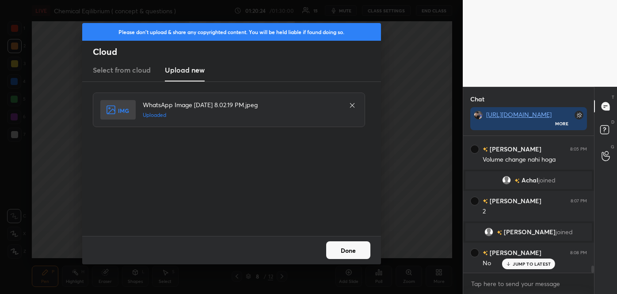
click at [358, 248] on button "Done" at bounding box center [348, 250] width 44 height 18
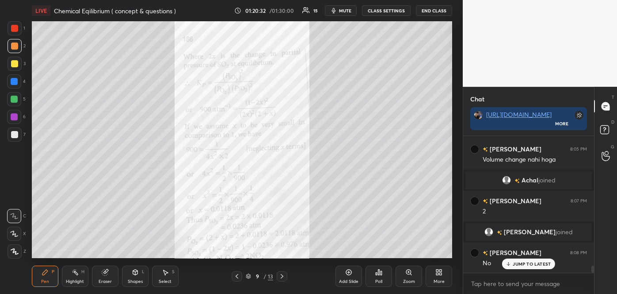
click at [414, 276] on div "Zoom" at bounding box center [409, 275] width 27 height 21
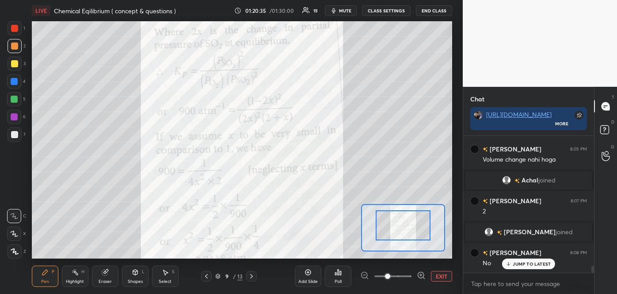
drag, startPoint x: 414, startPoint y: 234, endPoint x: 416, endPoint y: 211, distance: 23.0
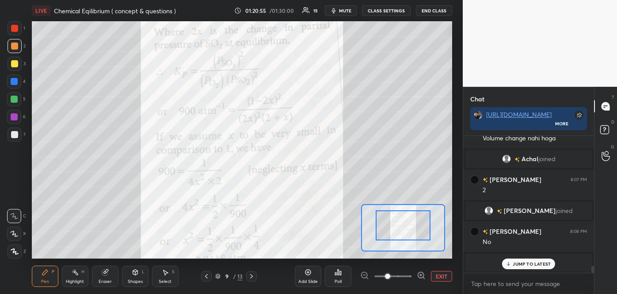
scroll to position [2565, 0]
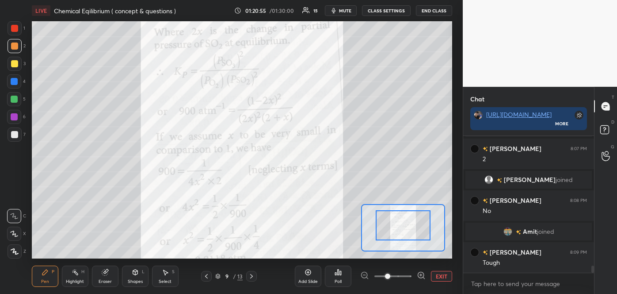
click at [207, 273] on icon at bounding box center [206, 275] width 7 height 7
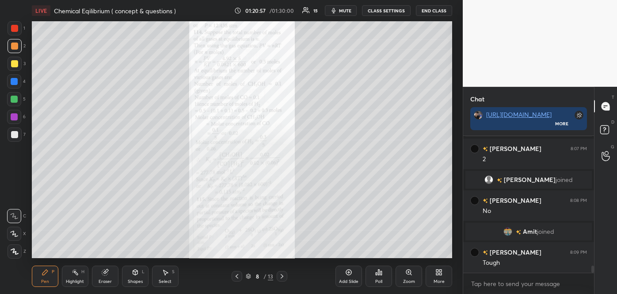
click at [207, 273] on div "8 / 13" at bounding box center [260, 276] width 152 height 11
click at [238, 274] on icon at bounding box center [237, 275] width 7 height 7
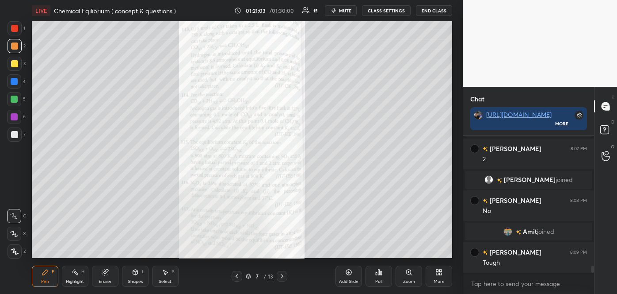
click at [409, 275] on icon at bounding box center [409, 271] width 7 height 7
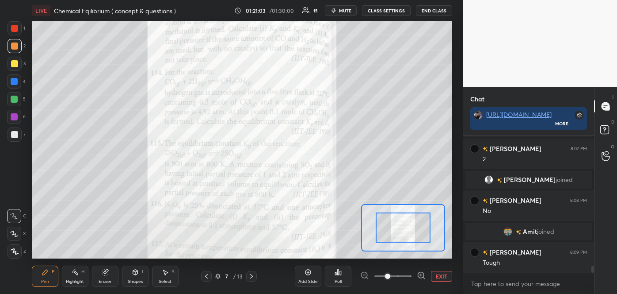
click at [409, 275] on span at bounding box center [393, 275] width 37 height 13
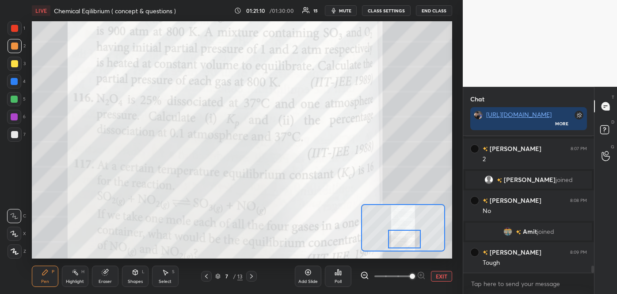
drag, startPoint x: 408, startPoint y: 231, endPoint x: 409, endPoint y: 243, distance: 11.6
click at [409, 243] on div at bounding box center [404, 239] width 33 height 18
click at [14, 82] on div at bounding box center [14, 81] width 7 height 7
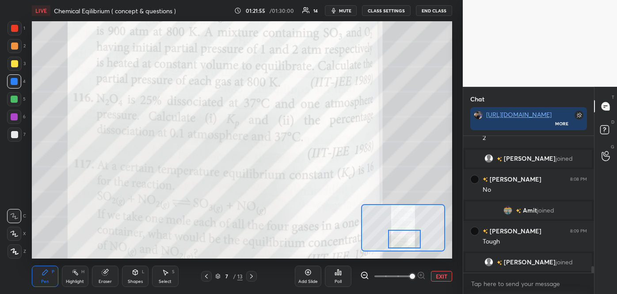
click at [340, 9] on button "mute" at bounding box center [341, 10] width 32 height 11
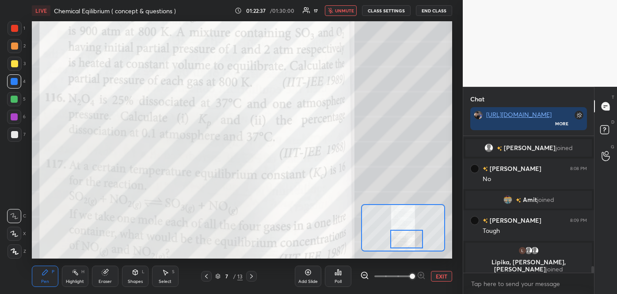
click at [406, 240] on div at bounding box center [407, 239] width 33 height 18
click at [15, 138] on div at bounding box center [14, 134] width 7 height 7
click at [16, 61] on div at bounding box center [14, 63] width 7 height 7
click at [15, 45] on div at bounding box center [14, 45] width 7 height 7
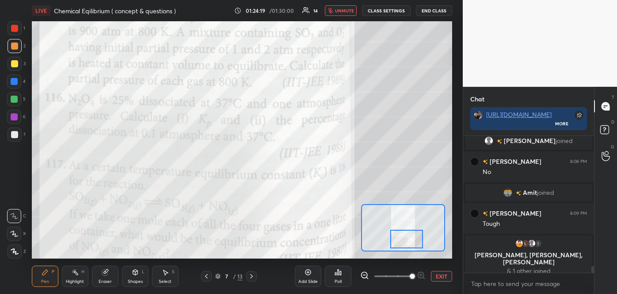
click at [333, 8] on icon "button" at bounding box center [330, 10] width 5 height 5
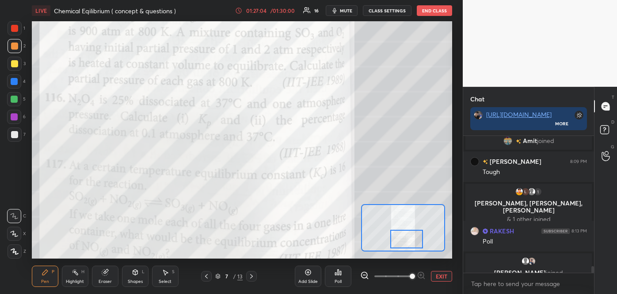
scroll to position [2592, 0]
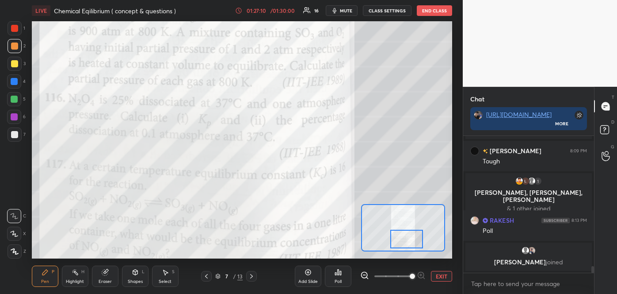
click at [337, 272] on icon at bounding box center [338, 271] width 7 height 7
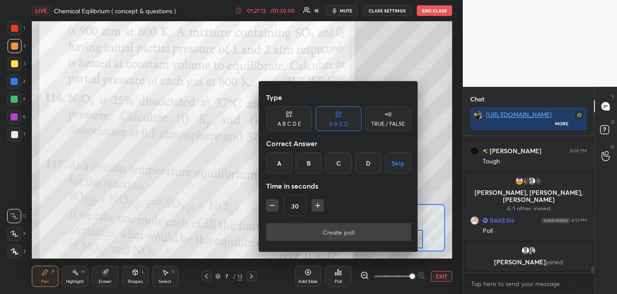
click at [372, 163] on div "D" at bounding box center [369, 162] width 26 height 21
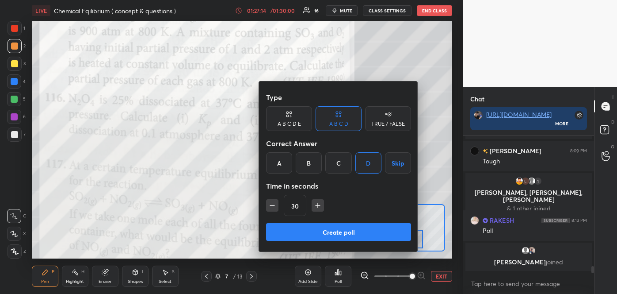
click at [346, 233] on button "Create poll" at bounding box center [338, 232] width 145 height 18
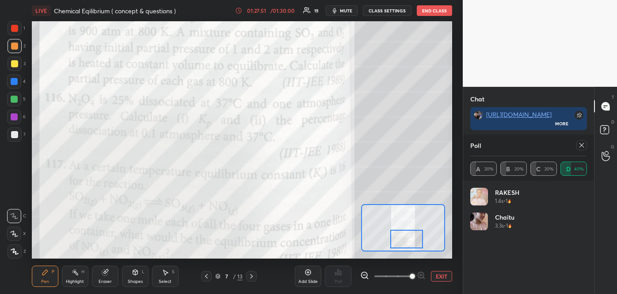
scroll to position [2632, 0]
click at [579, 144] on icon at bounding box center [582, 145] width 7 height 7
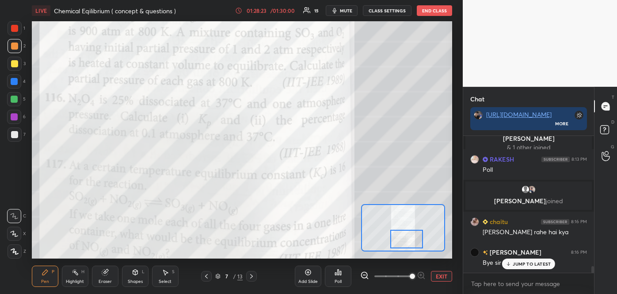
scroll to position [2648, 0]
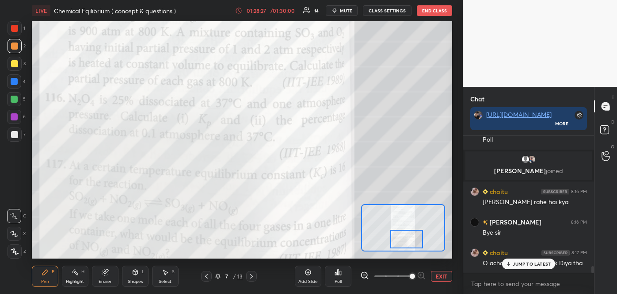
click at [513, 264] on div "JUMP TO LATEST" at bounding box center [528, 263] width 53 height 11
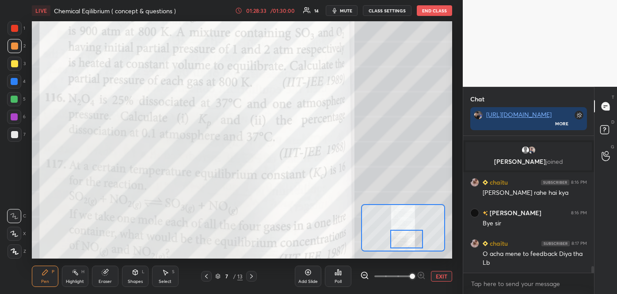
click at [445, 274] on button "EXIT" at bounding box center [441, 276] width 21 height 11
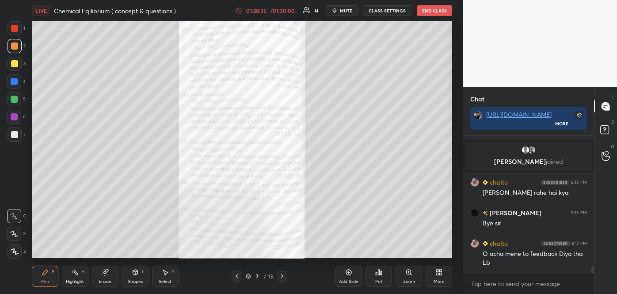
click at [379, 273] on icon at bounding box center [379, 271] width 1 height 5
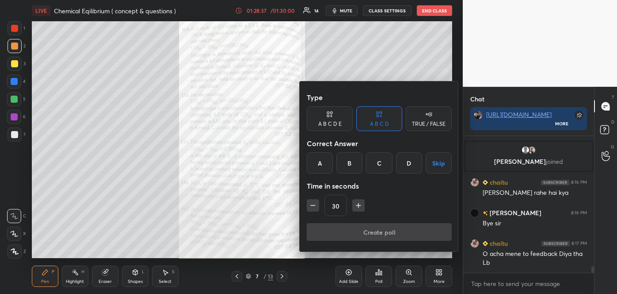
scroll to position [2678, 0]
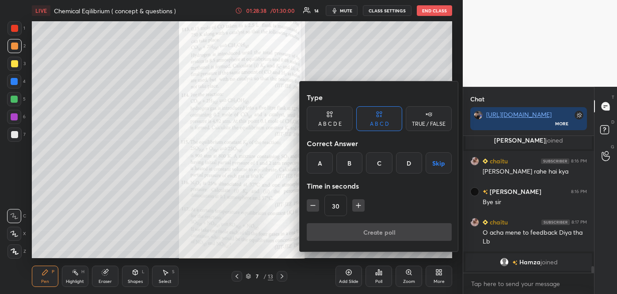
click at [364, 46] on div at bounding box center [308, 147] width 617 height 294
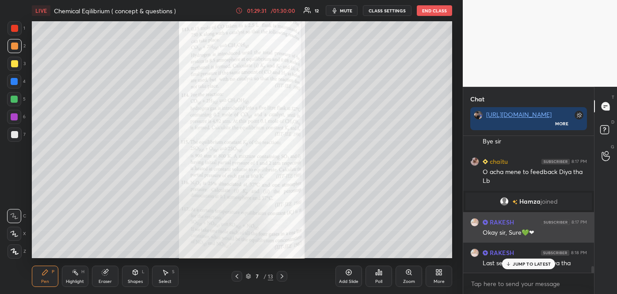
scroll to position [3, 2]
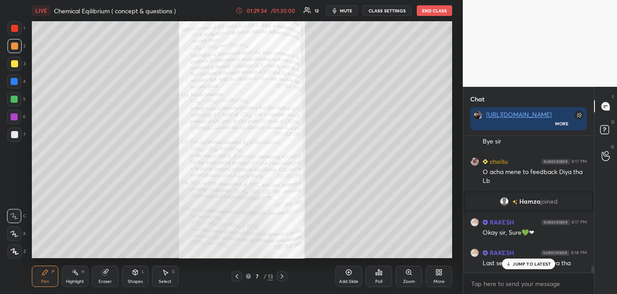
click at [523, 261] on p "JUMP TO LATEST" at bounding box center [532, 263] width 38 height 5
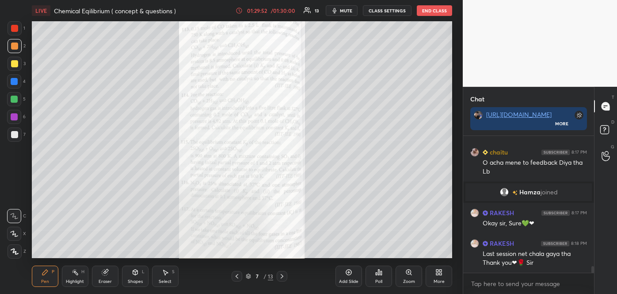
scroll to position [2763, 0]
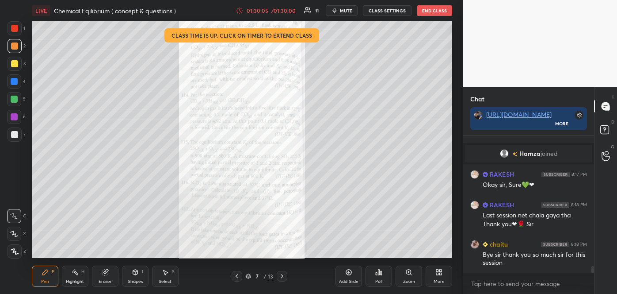
click at [435, 10] on button "End Class" at bounding box center [434, 10] width 35 height 11
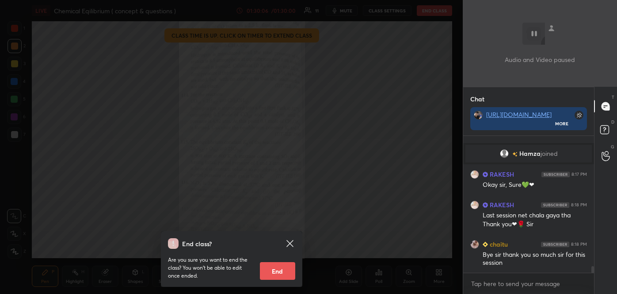
scroll to position [2793, 0]
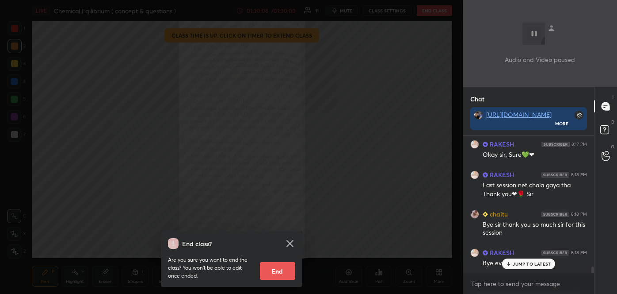
click at [277, 270] on button "End" at bounding box center [277, 271] width 35 height 18
type textarea "x"
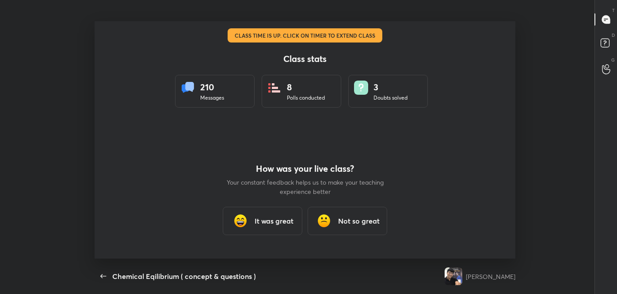
scroll to position [43992, 43618]
click at [268, 218] on h3 "It was great" at bounding box center [274, 220] width 39 height 11
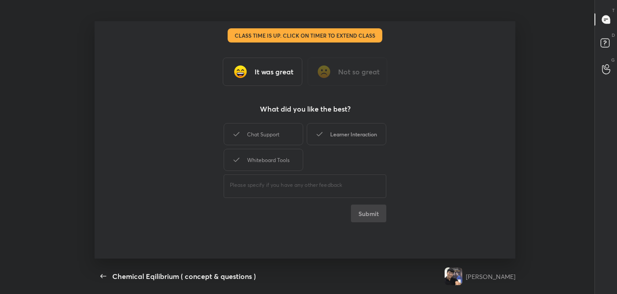
click at [344, 136] on div "Learner Interaction" at bounding box center [347, 134] width 80 height 22
click at [370, 209] on button "Submit" at bounding box center [368, 213] width 35 height 18
